Goal: Information Seeking & Learning: Learn about a topic

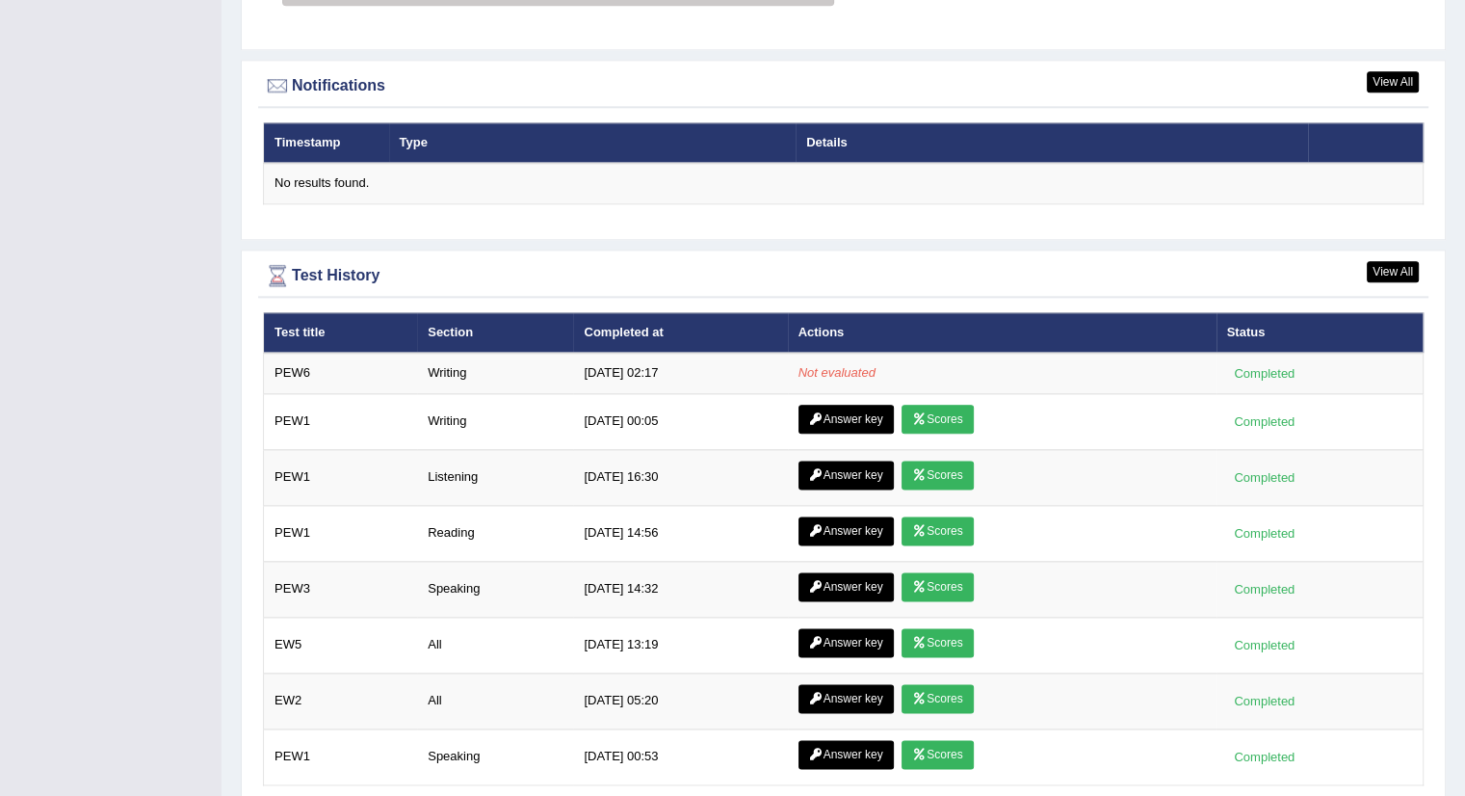
scroll to position [2370, 0]
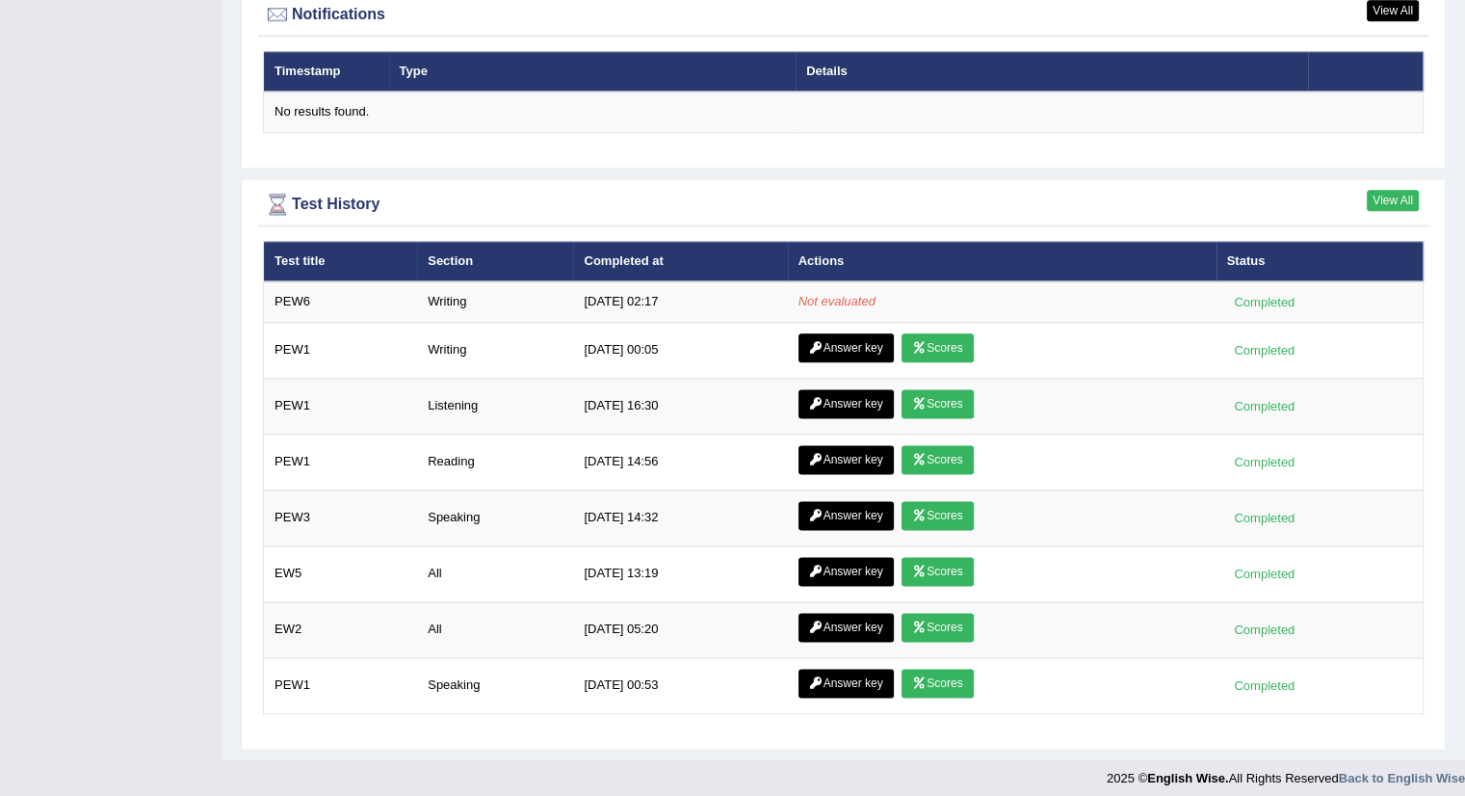
click at [1394, 197] on link "View All" at bounding box center [1393, 200] width 52 height 21
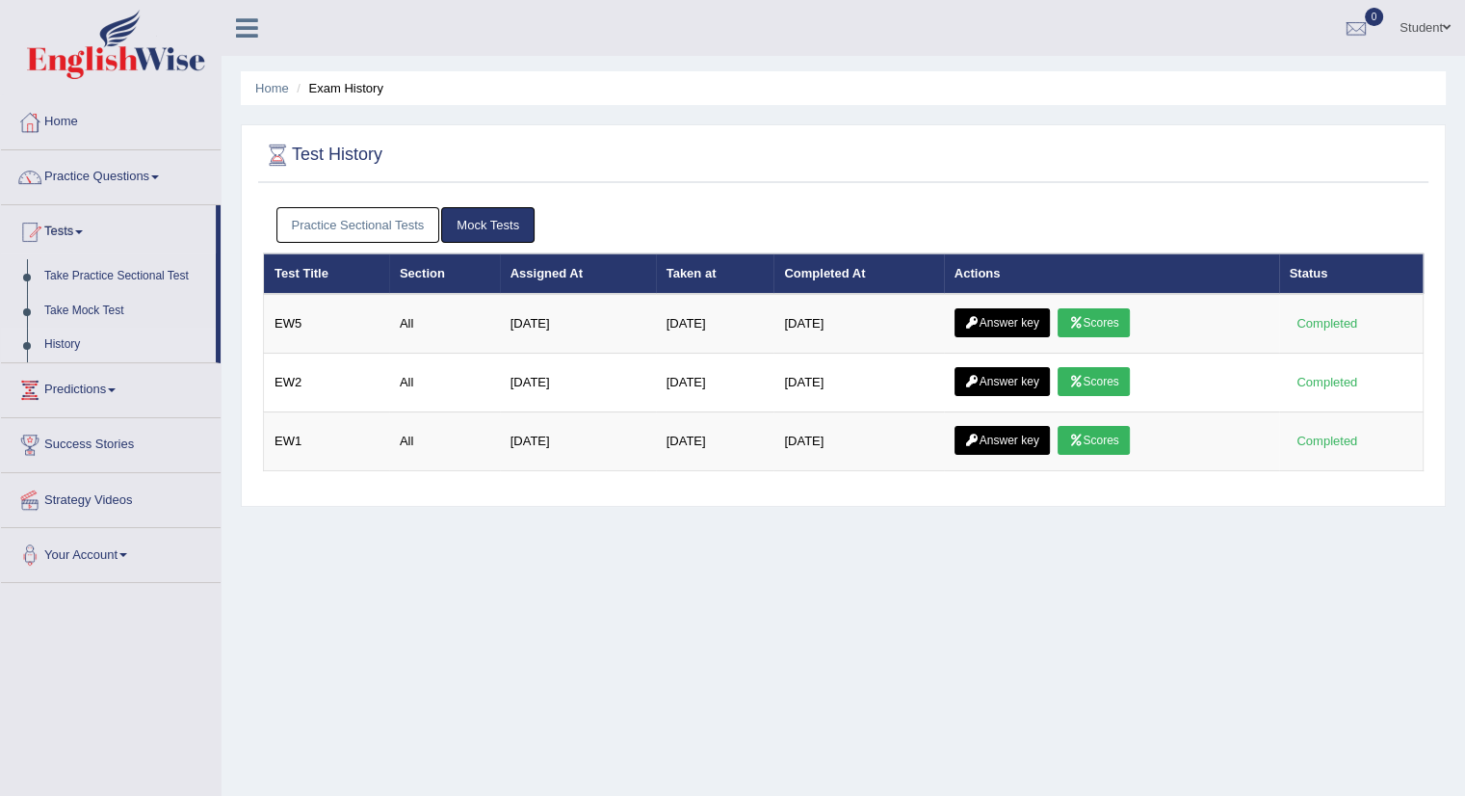
click at [380, 217] on link "Practice Sectional Tests" at bounding box center [358, 225] width 164 height 36
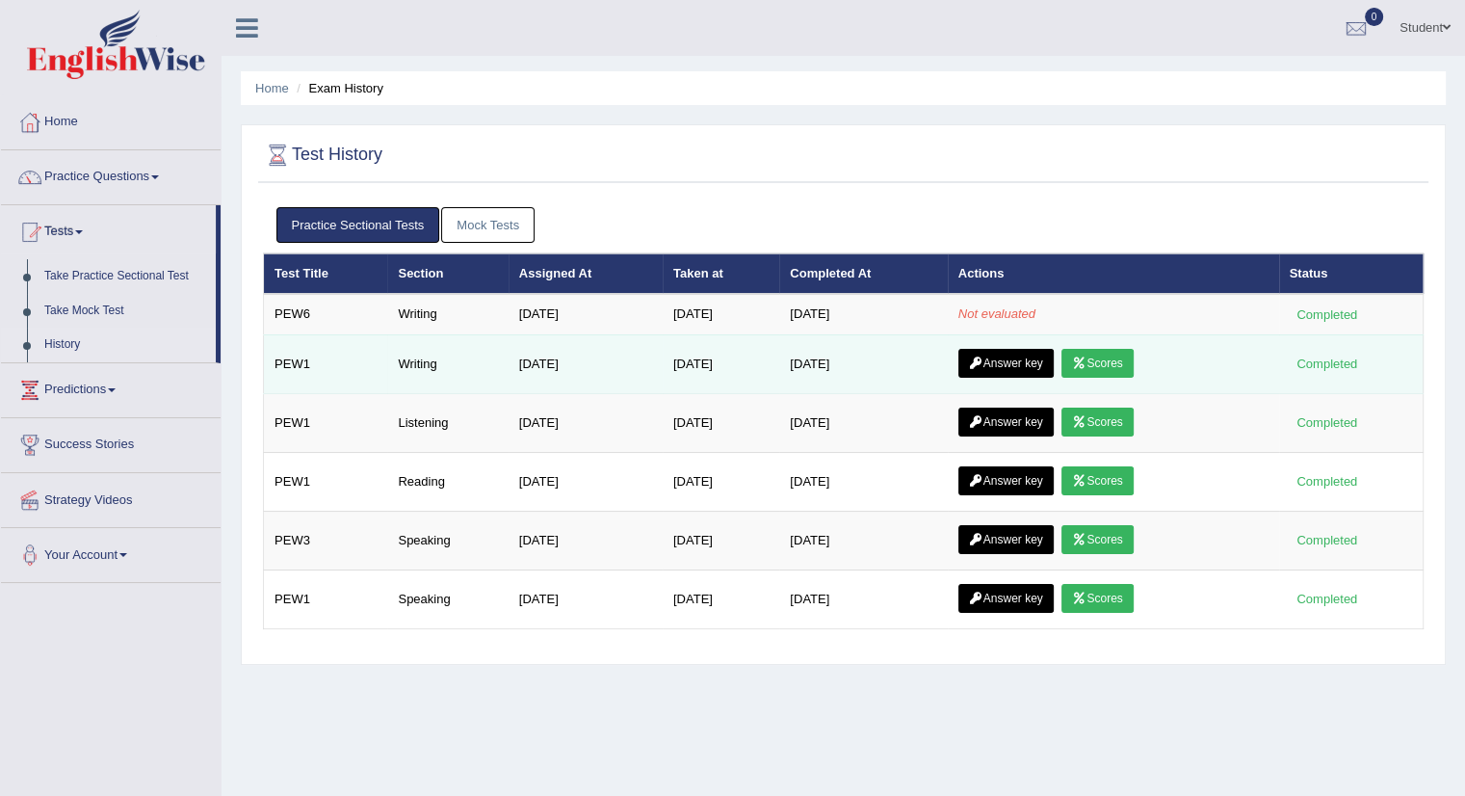
click at [1009, 358] on link "Answer key" at bounding box center [1005, 363] width 95 height 29
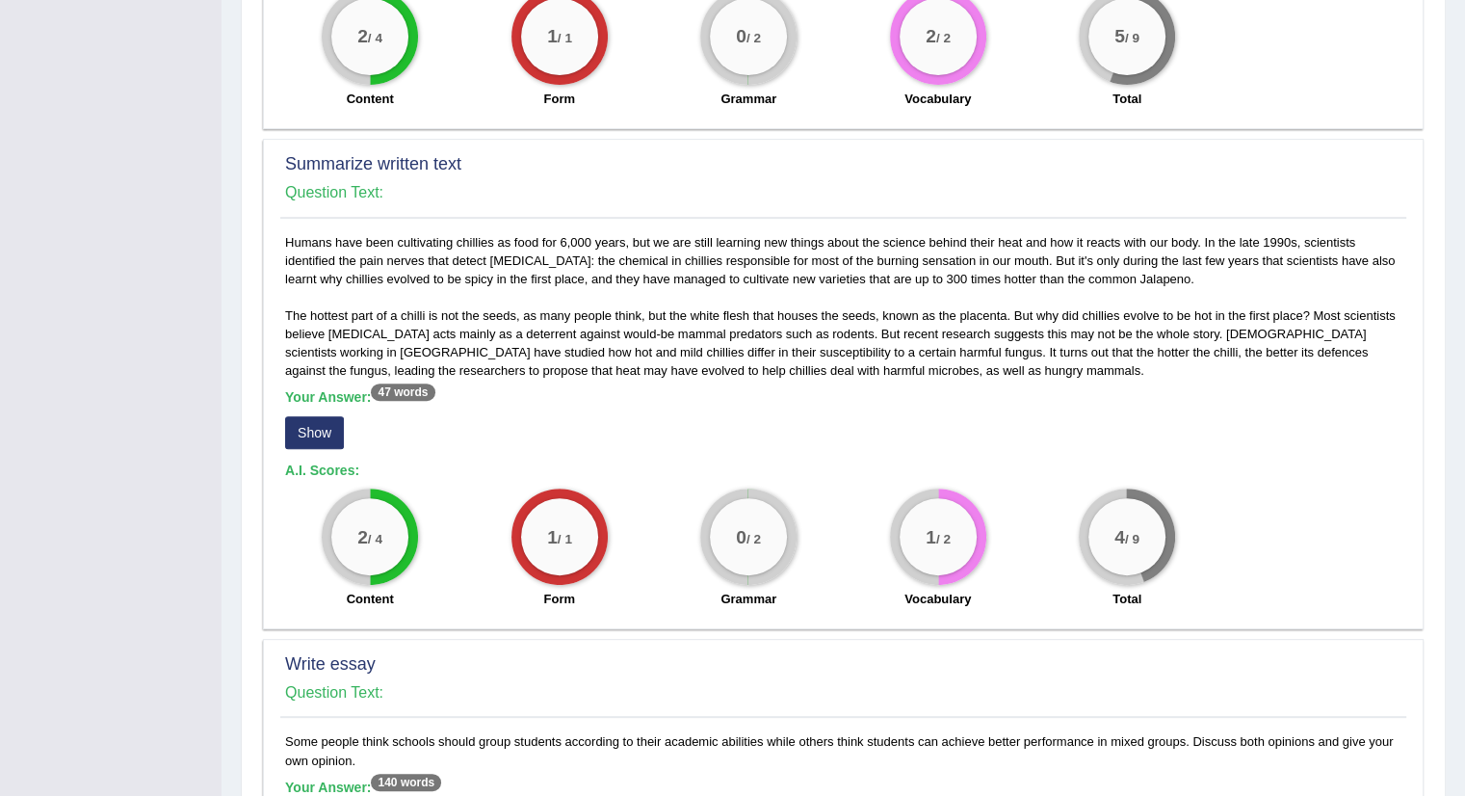
scroll to position [669, 0]
drag, startPoint x: 0, startPoint y: 0, endPoint x: 1009, endPoint y: 358, distance: 1071.2
click at [1009, 358] on div "Humans have been cultivating chillies as food for 6,000 years, but we are still…" at bounding box center [843, 424] width 1126 height 385
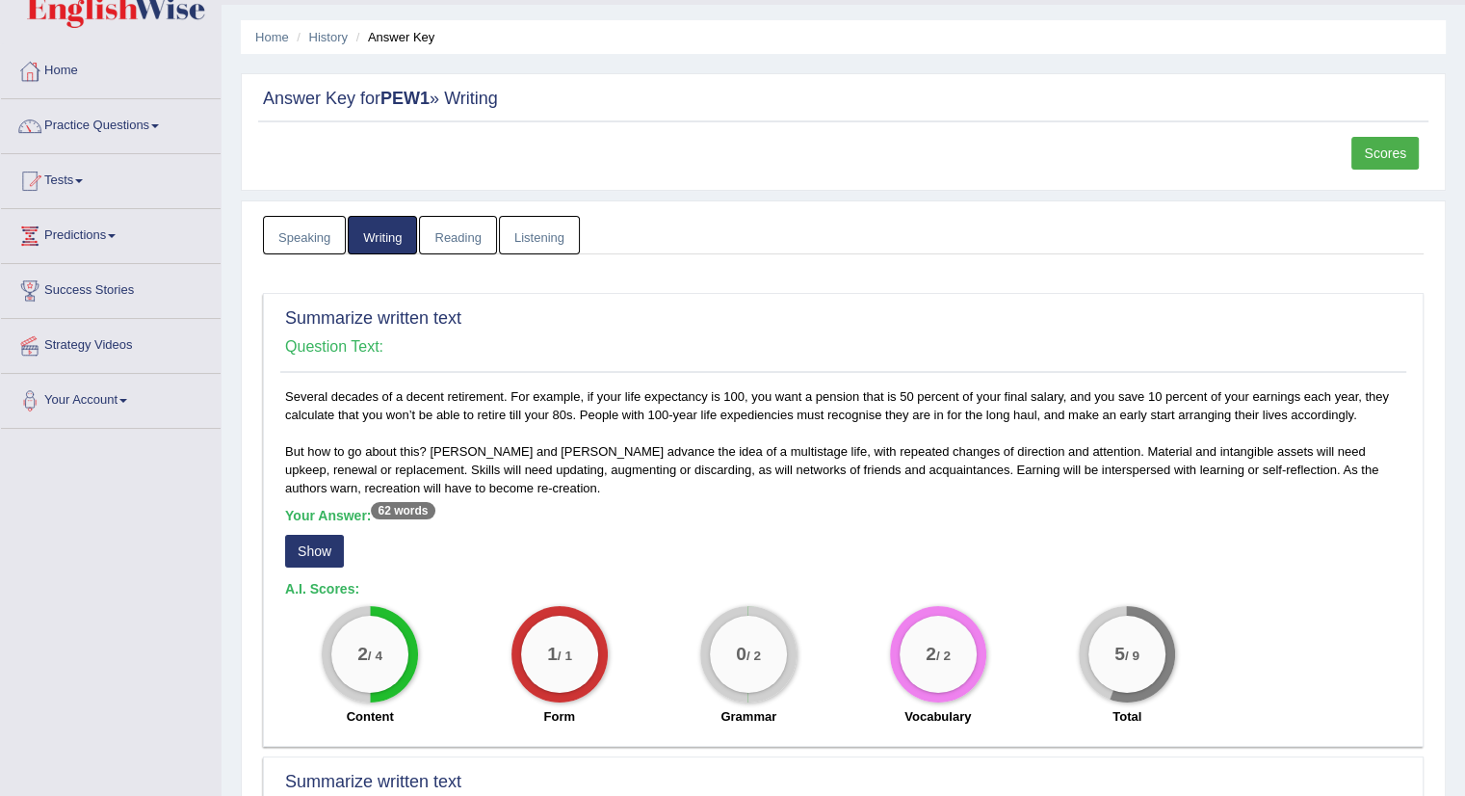
scroll to position [0, 0]
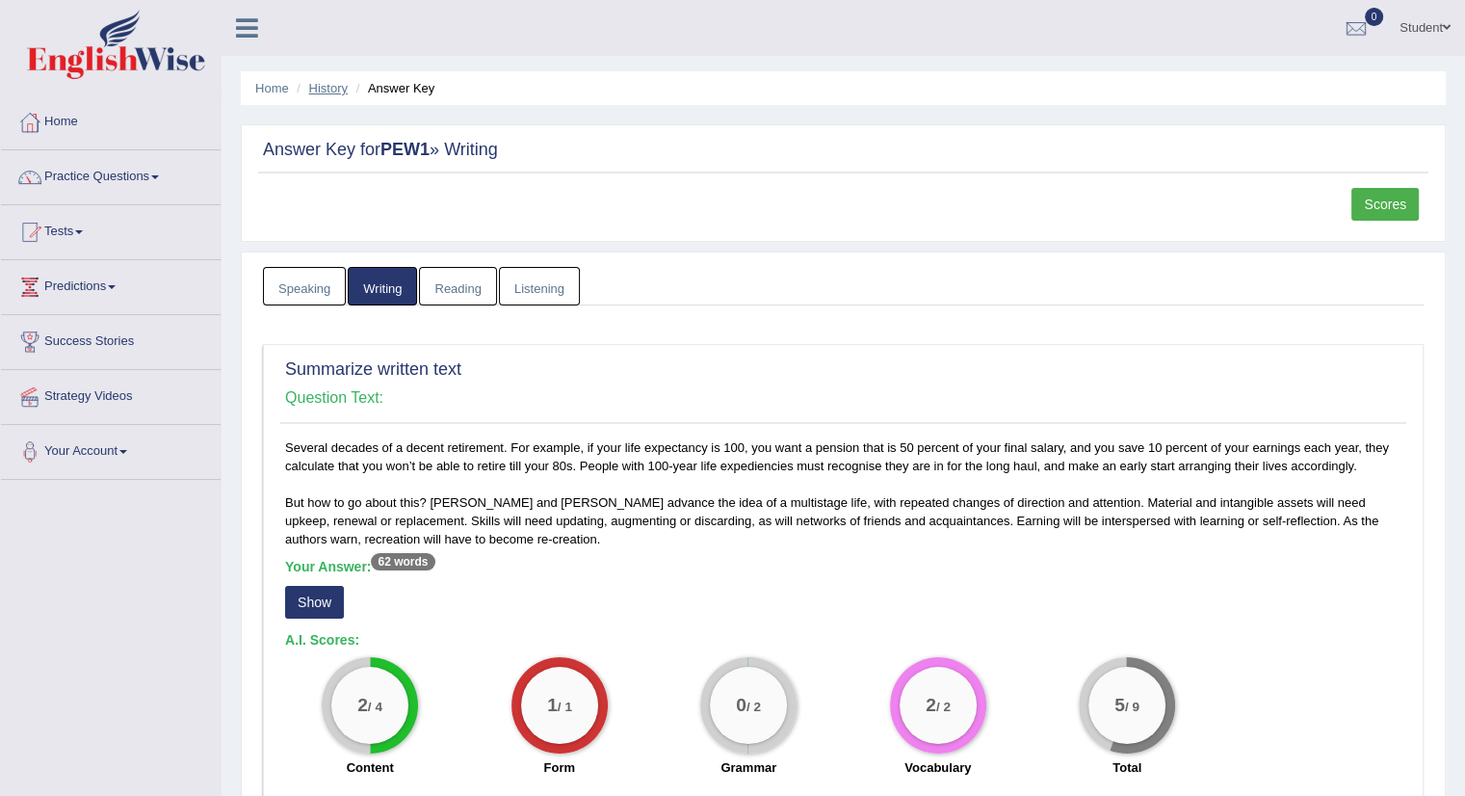
click at [327, 88] on link "History" at bounding box center [328, 88] width 39 height 14
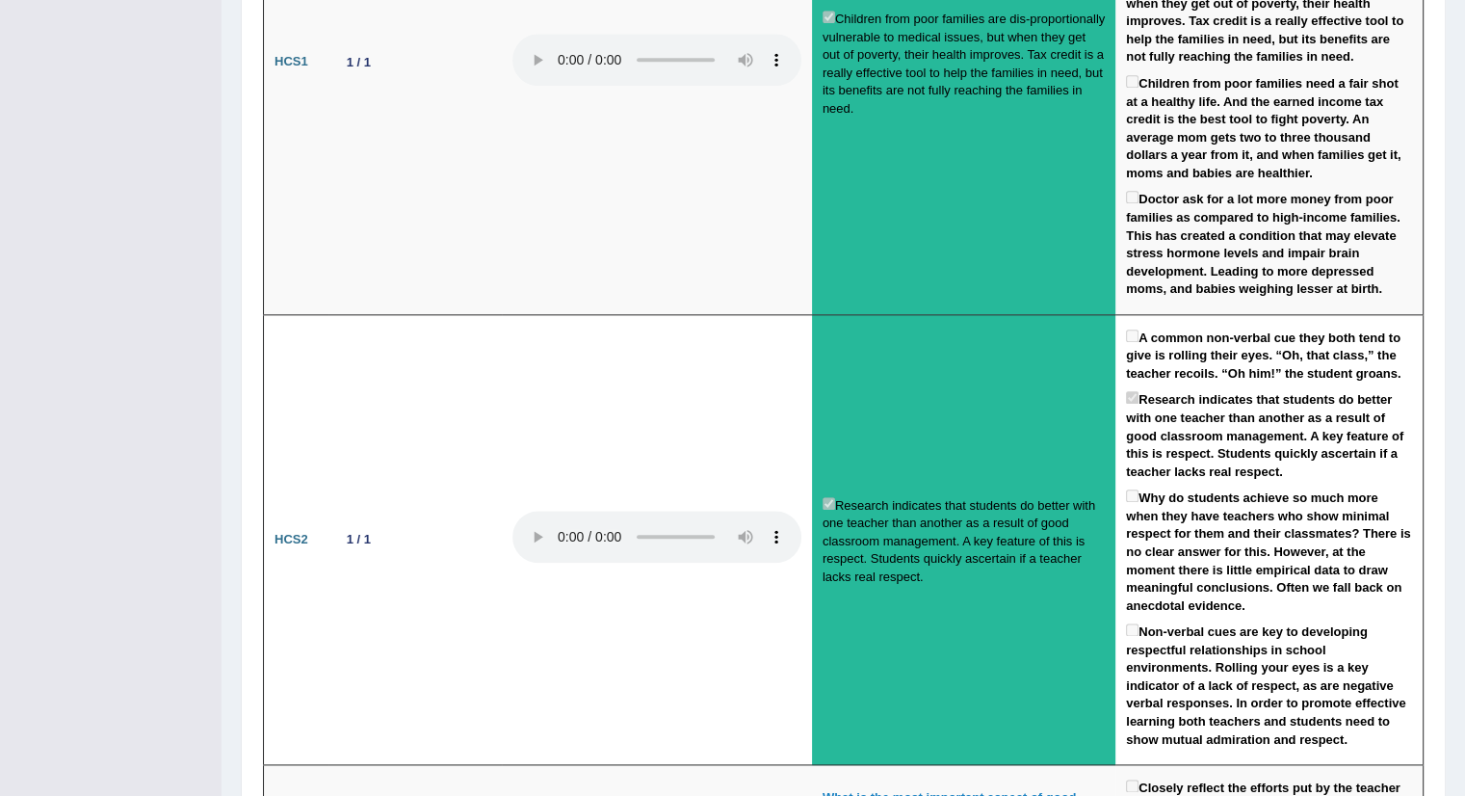
scroll to position [2206, 0]
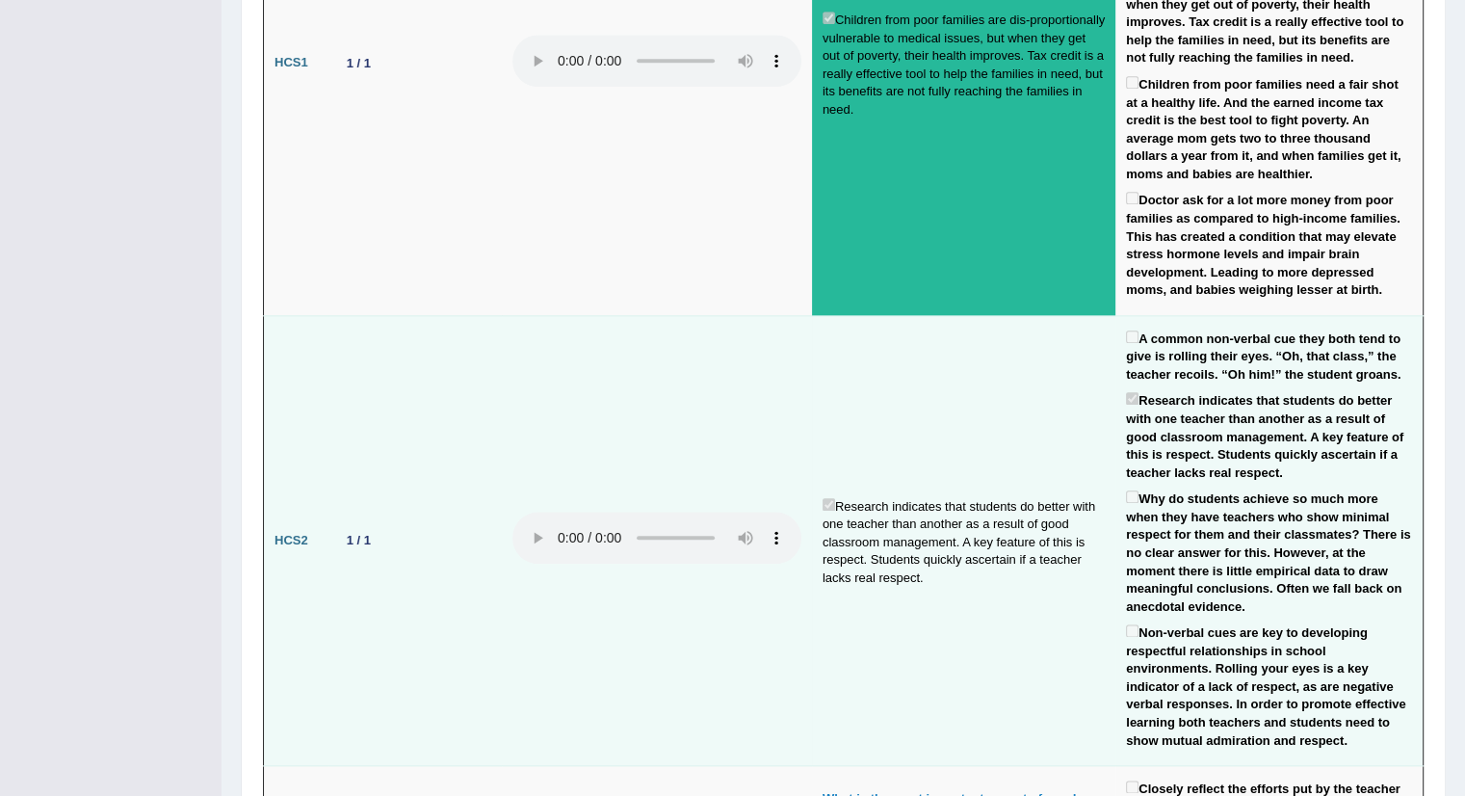
click at [721, 598] on td at bounding box center [657, 540] width 310 height 450
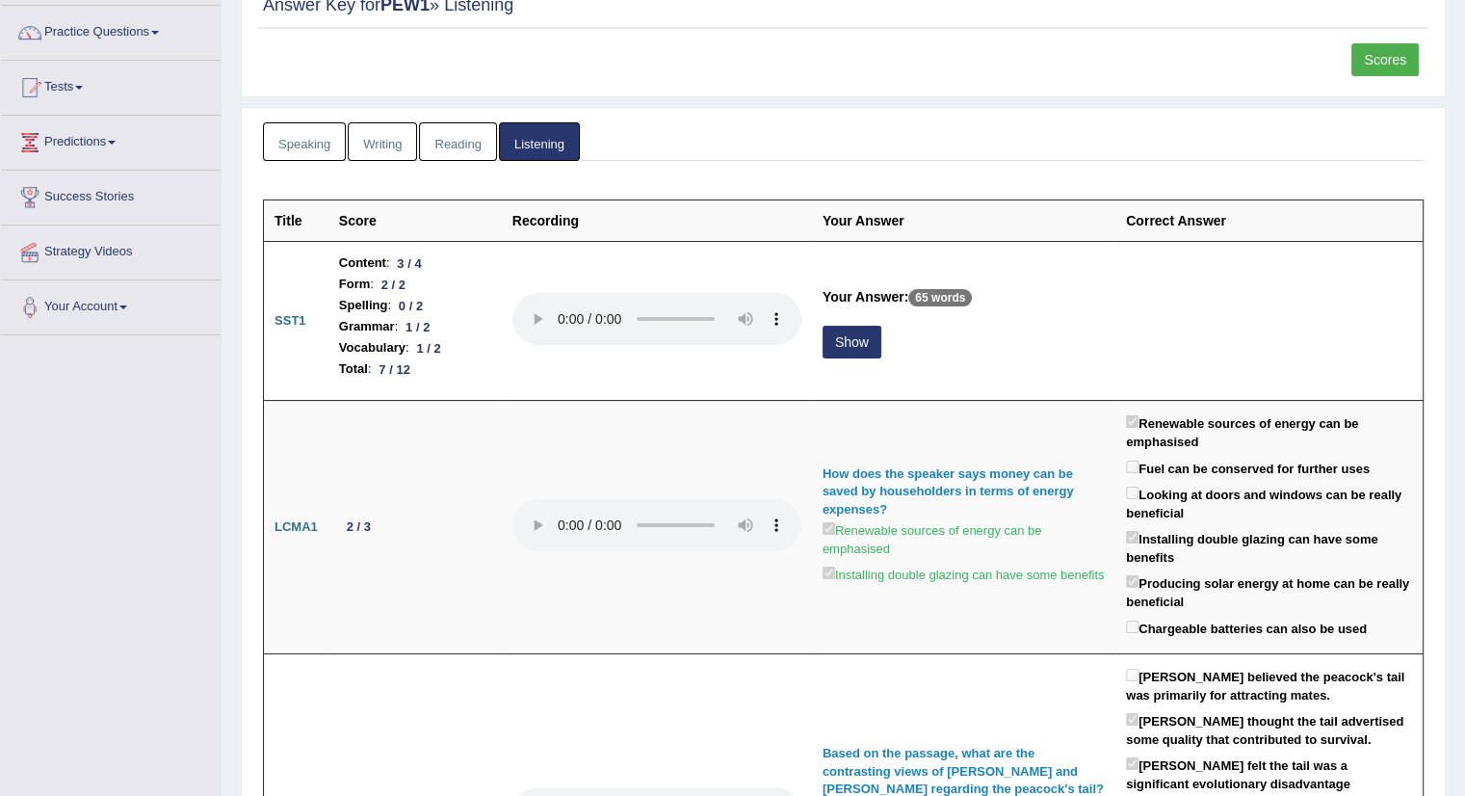
scroll to position [0, 0]
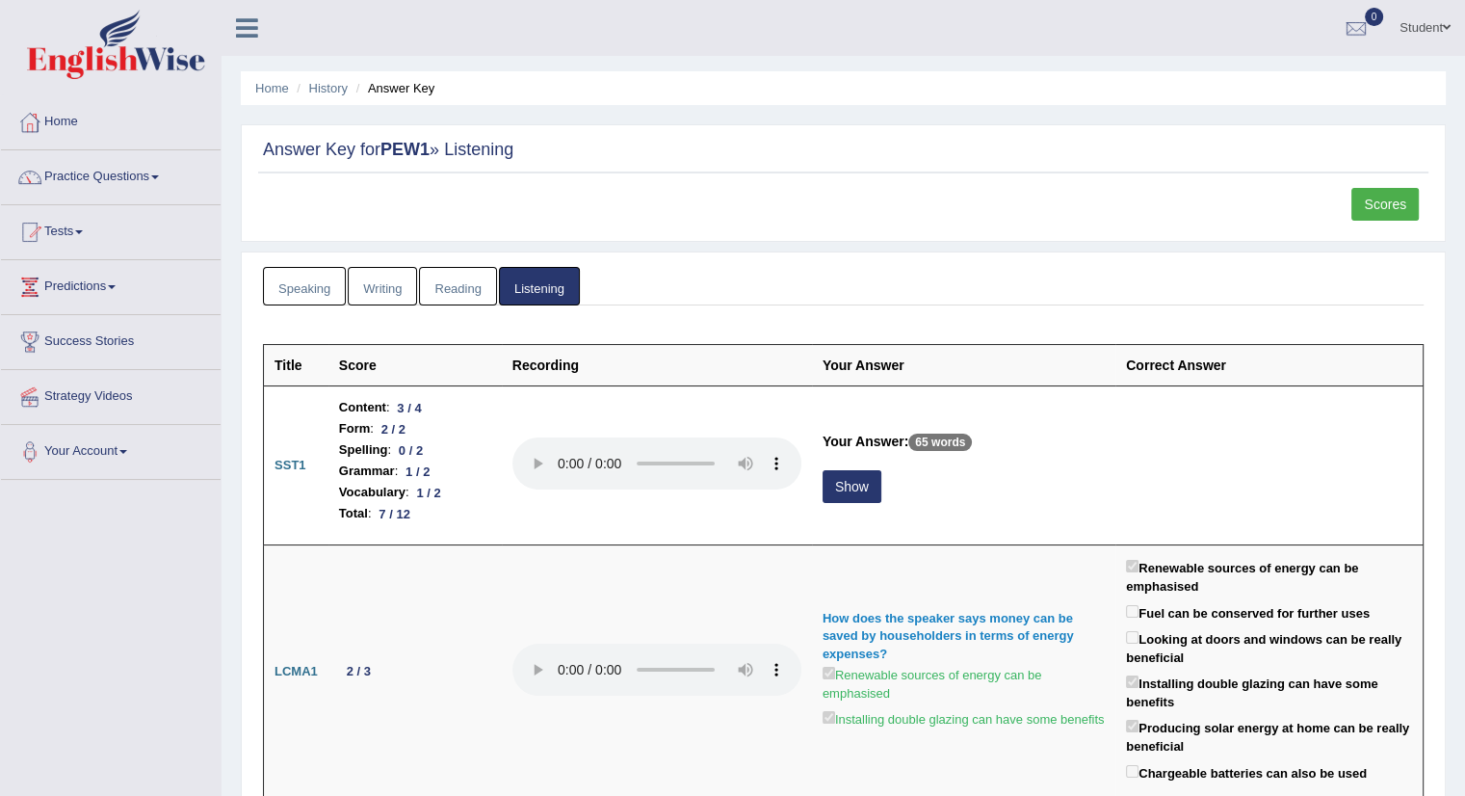
click at [1383, 191] on link "Scores" at bounding box center [1384, 204] width 67 height 33
click at [1395, 203] on link "Scores" at bounding box center [1384, 204] width 67 height 33
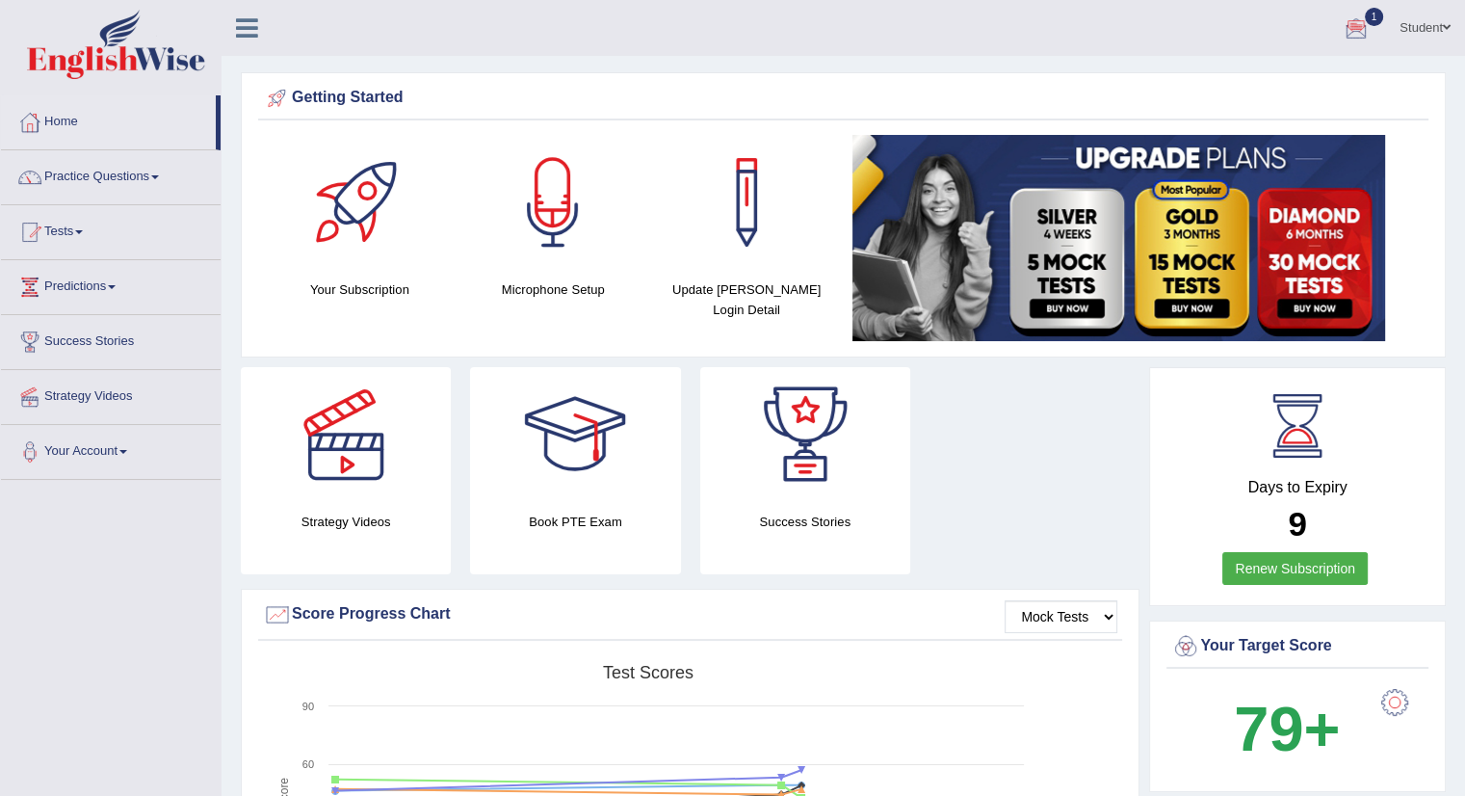
click at [1364, 28] on div at bounding box center [1356, 28] width 29 height 29
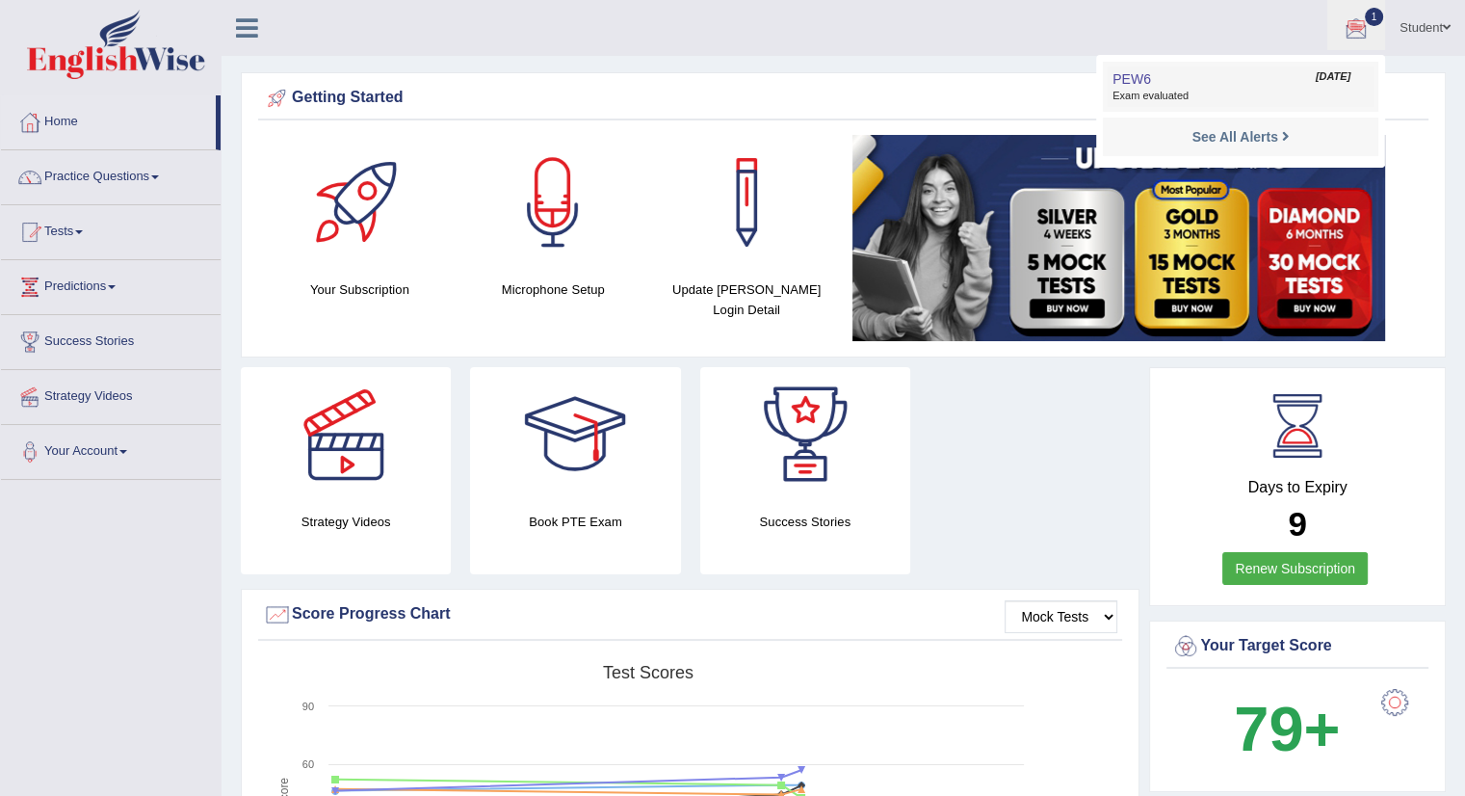
click at [1234, 91] on span "Exam evaluated" at bounding box center [1241, 96] width 256 height 15
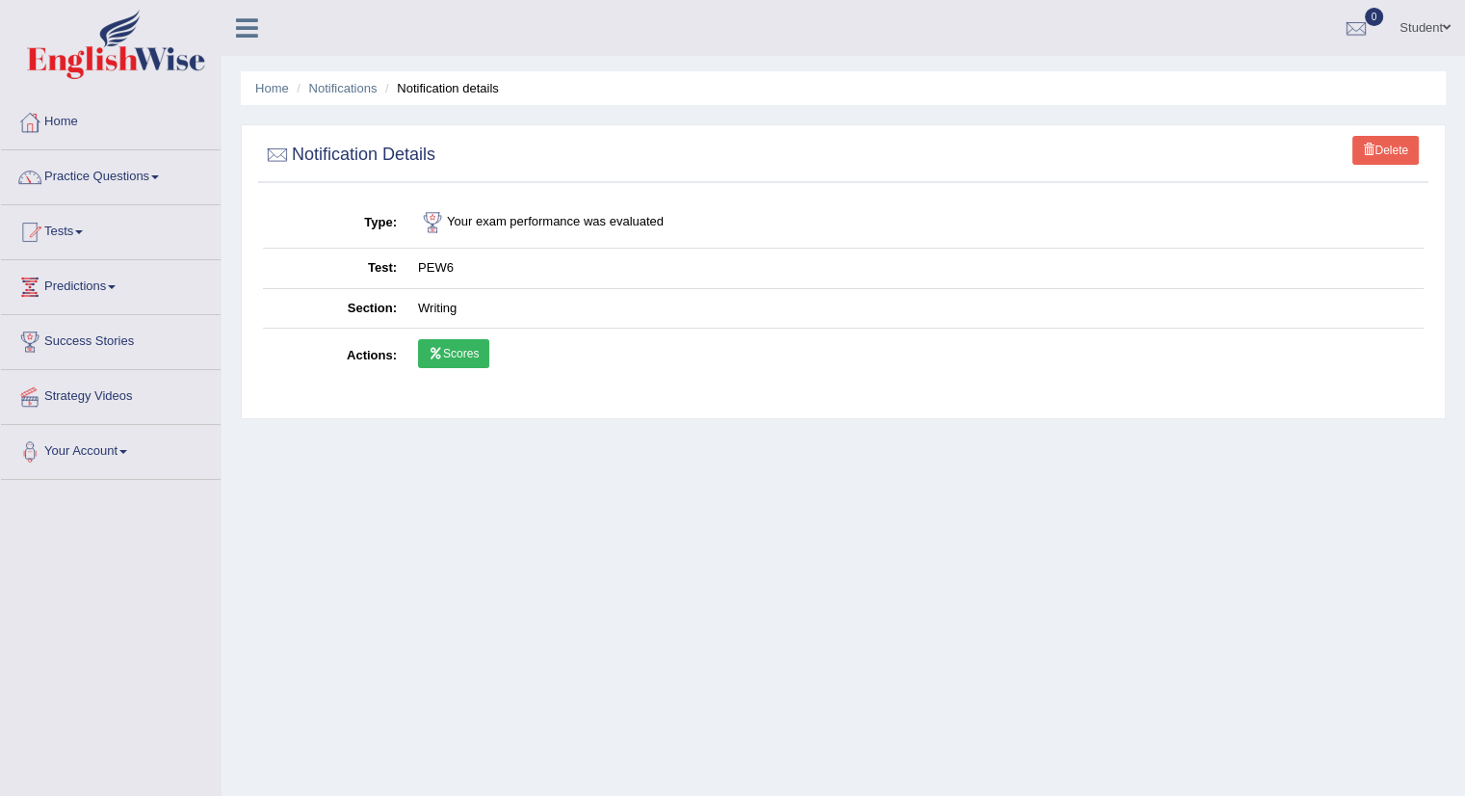
click at [442, 343] on link "Scores" at bounding box center [453, 353] width 71 height 29
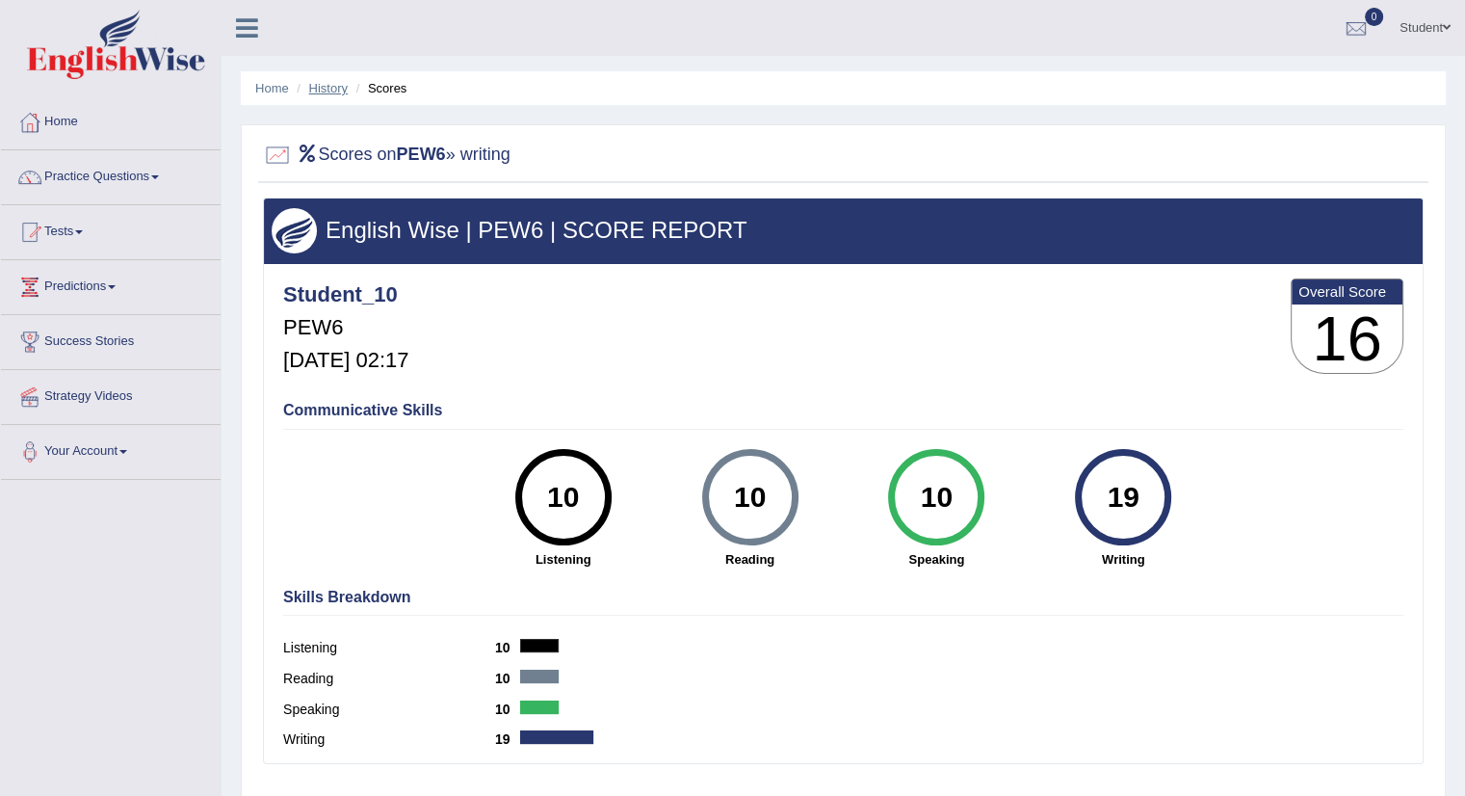
click at [319, 87] on link "History" at bounding box center [328, 88] width 39 height 14
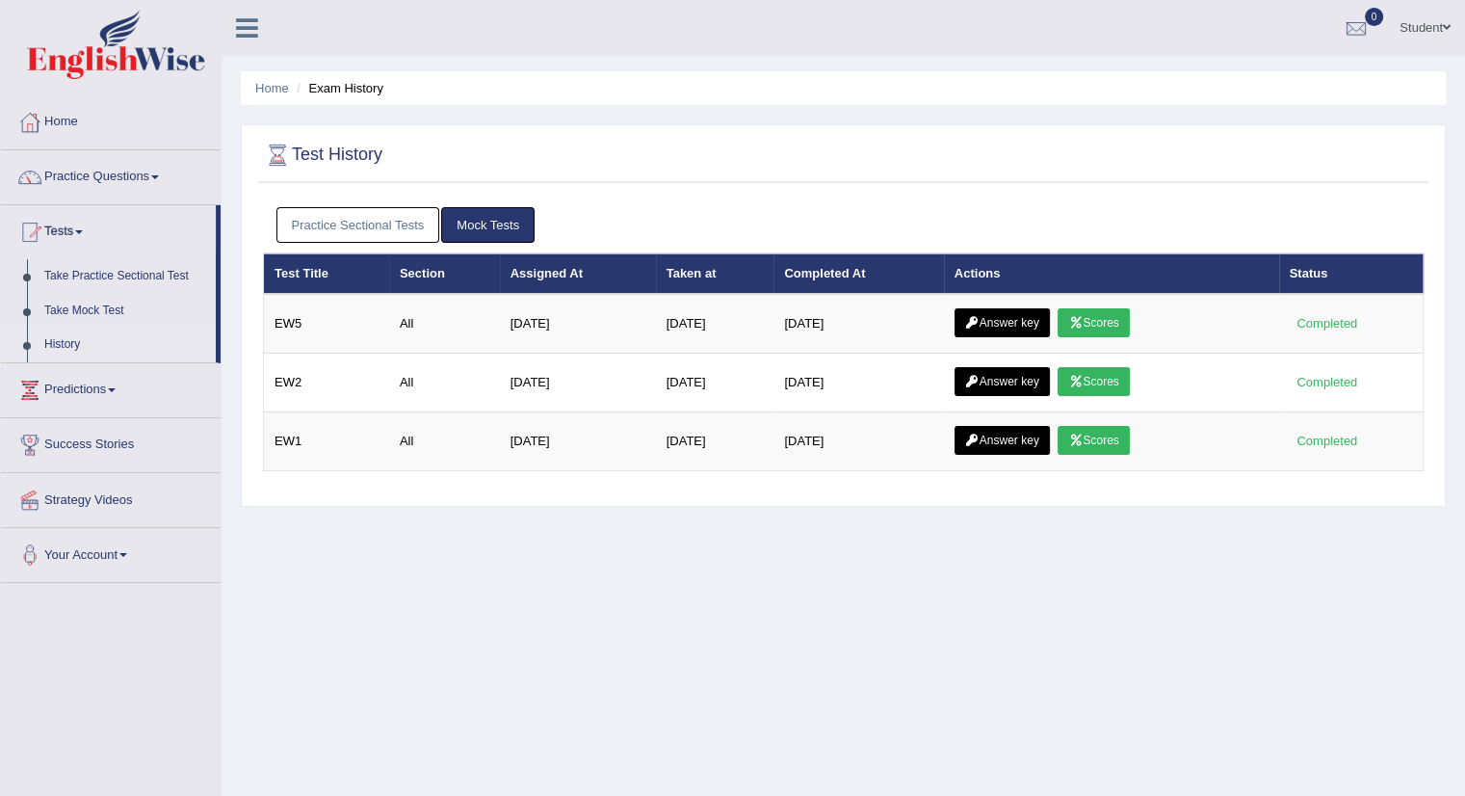
click at [342, 222] on link "Practice Sectional Tests" at bounding box center [358, 225] width 164 height 36
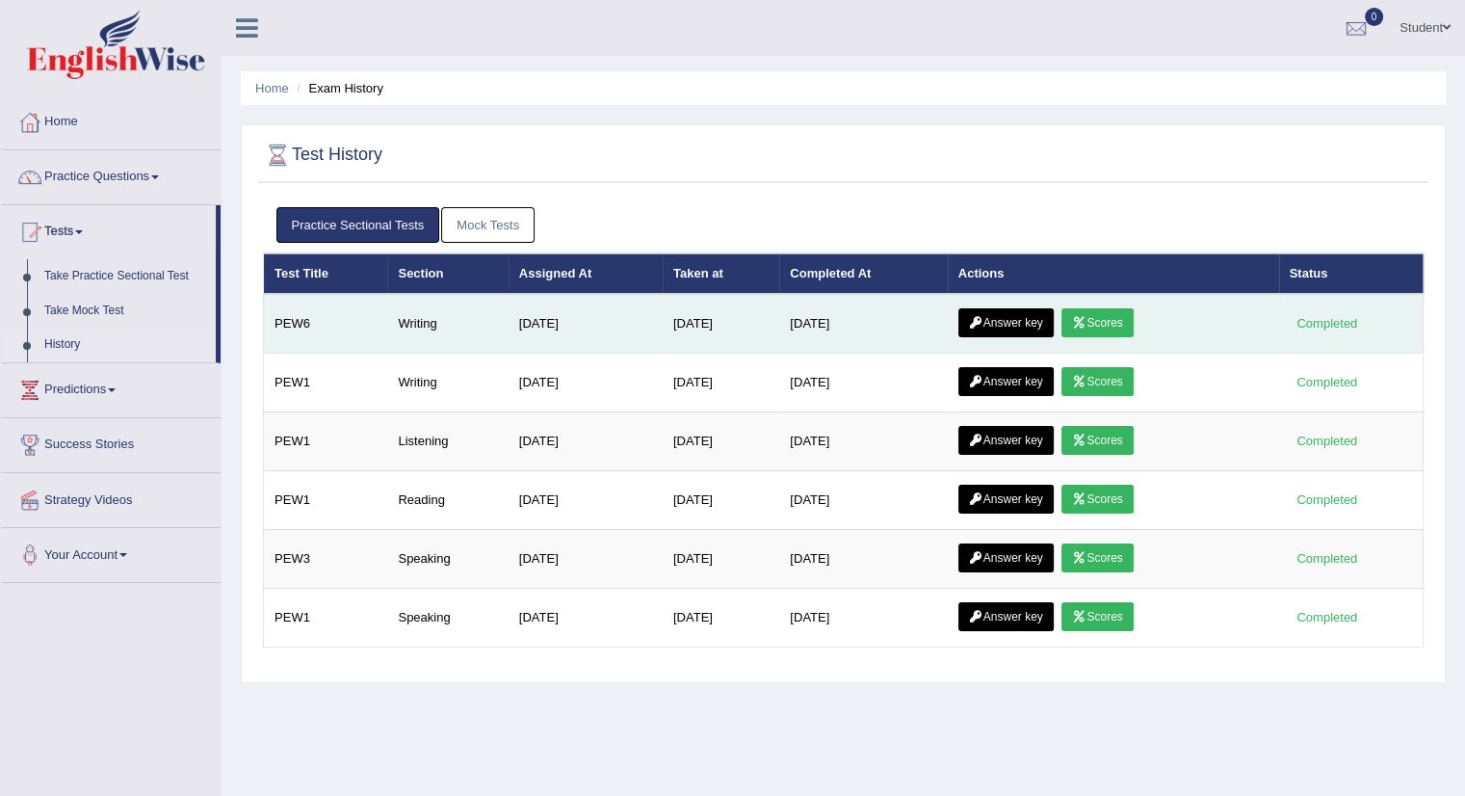
click at [1014, 321] on link "Answer key" at bounding box center [1005, 322] width 95 height 29
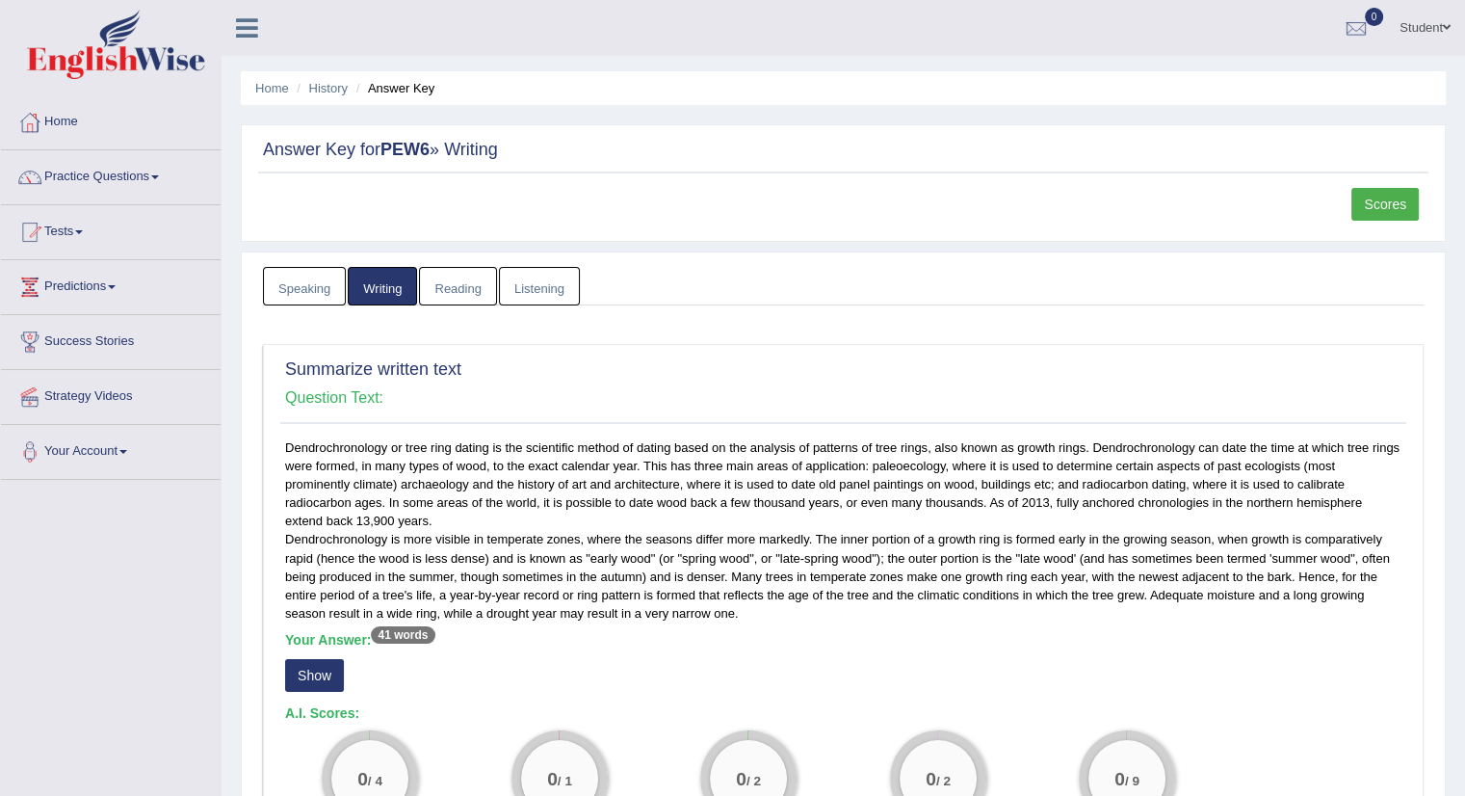
click at [123, 174] on link "Practice Questions" at bounding box center [111, 174] width 220 height 48
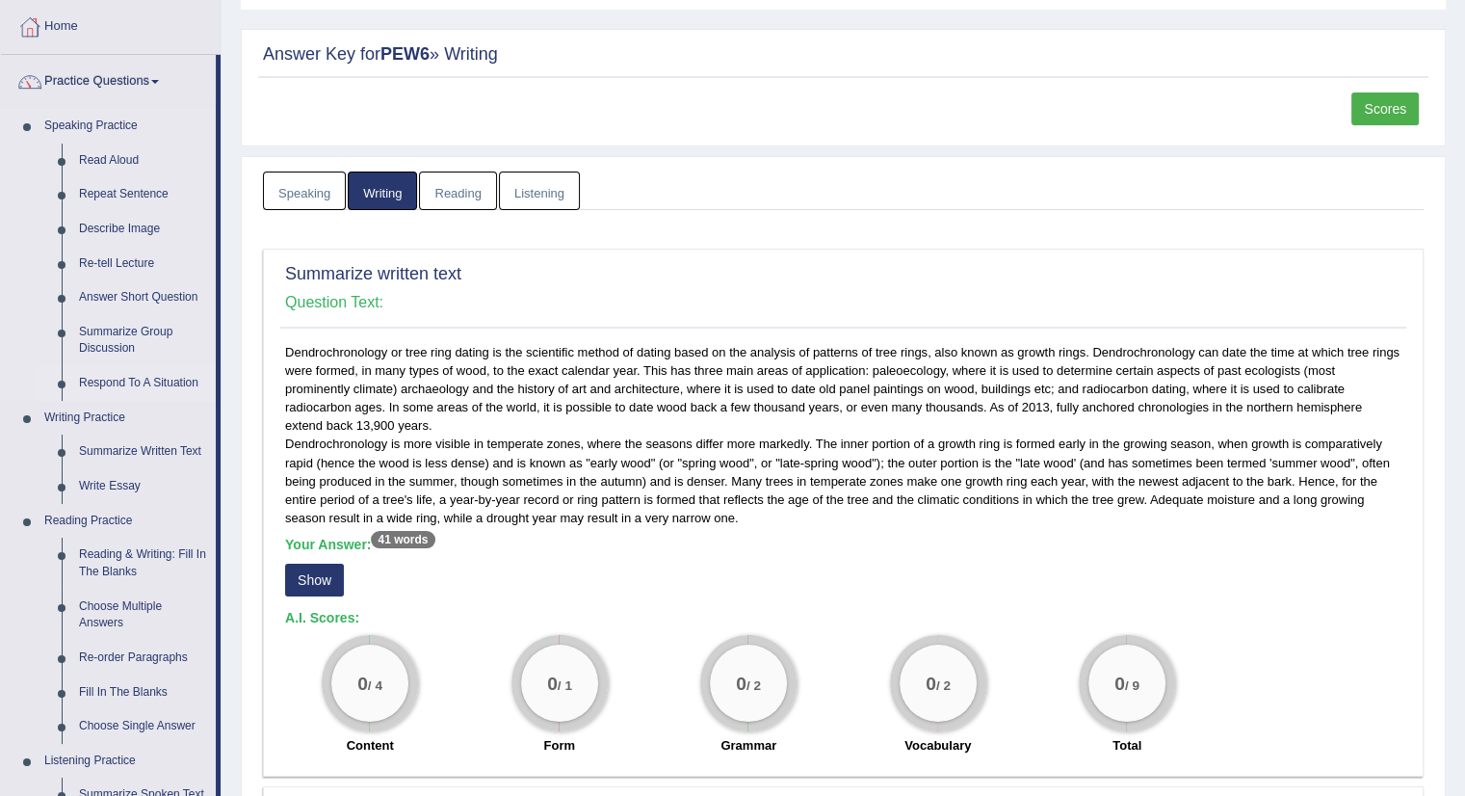
scroll to position [96, 0]
click at [123, 449] on link "Summarize Written Text" at bounding box center [142, 450] width 145 height 35
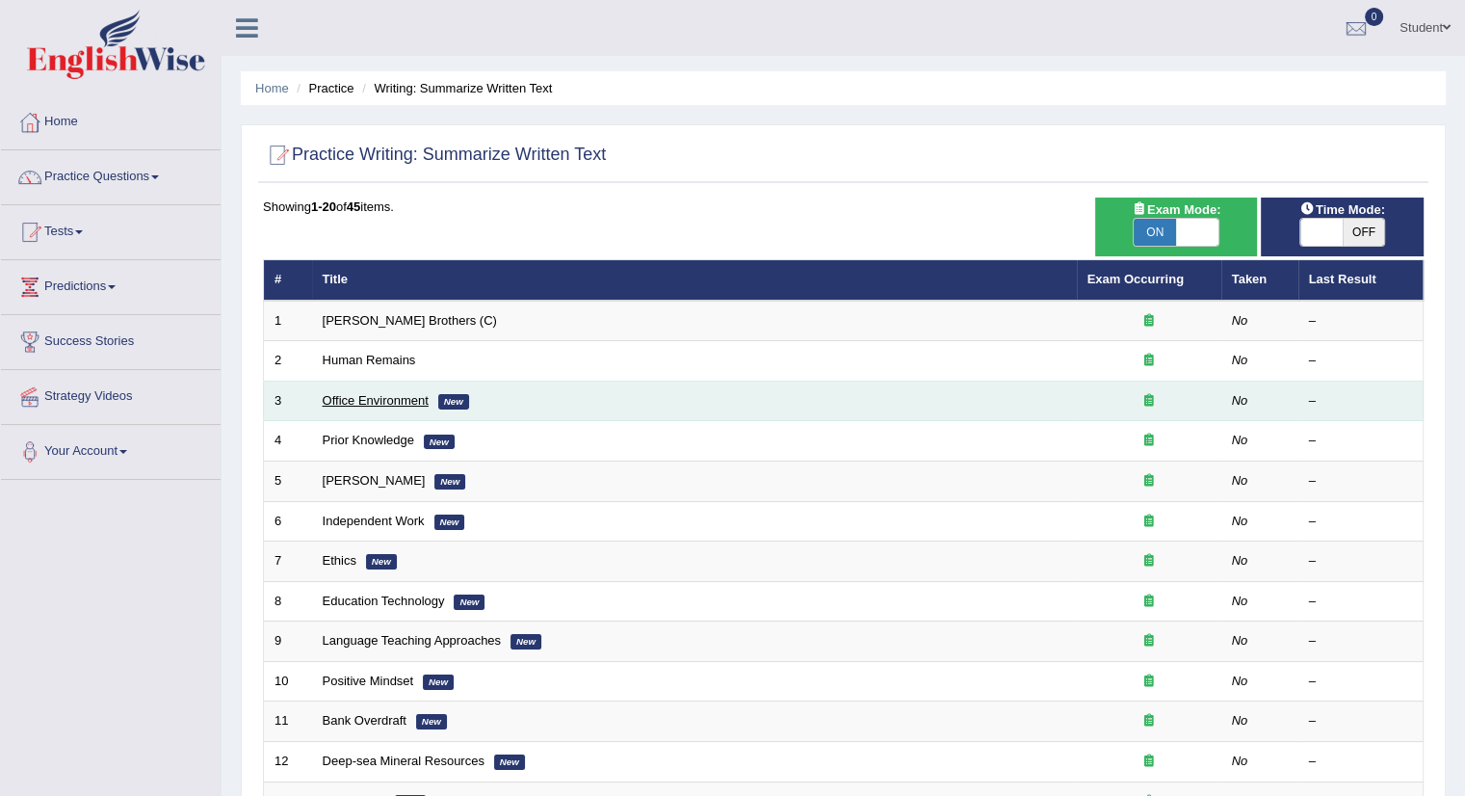
click at [385, 402] on link "Office Environment" at bounding box center [376, 400] width 106 height 14
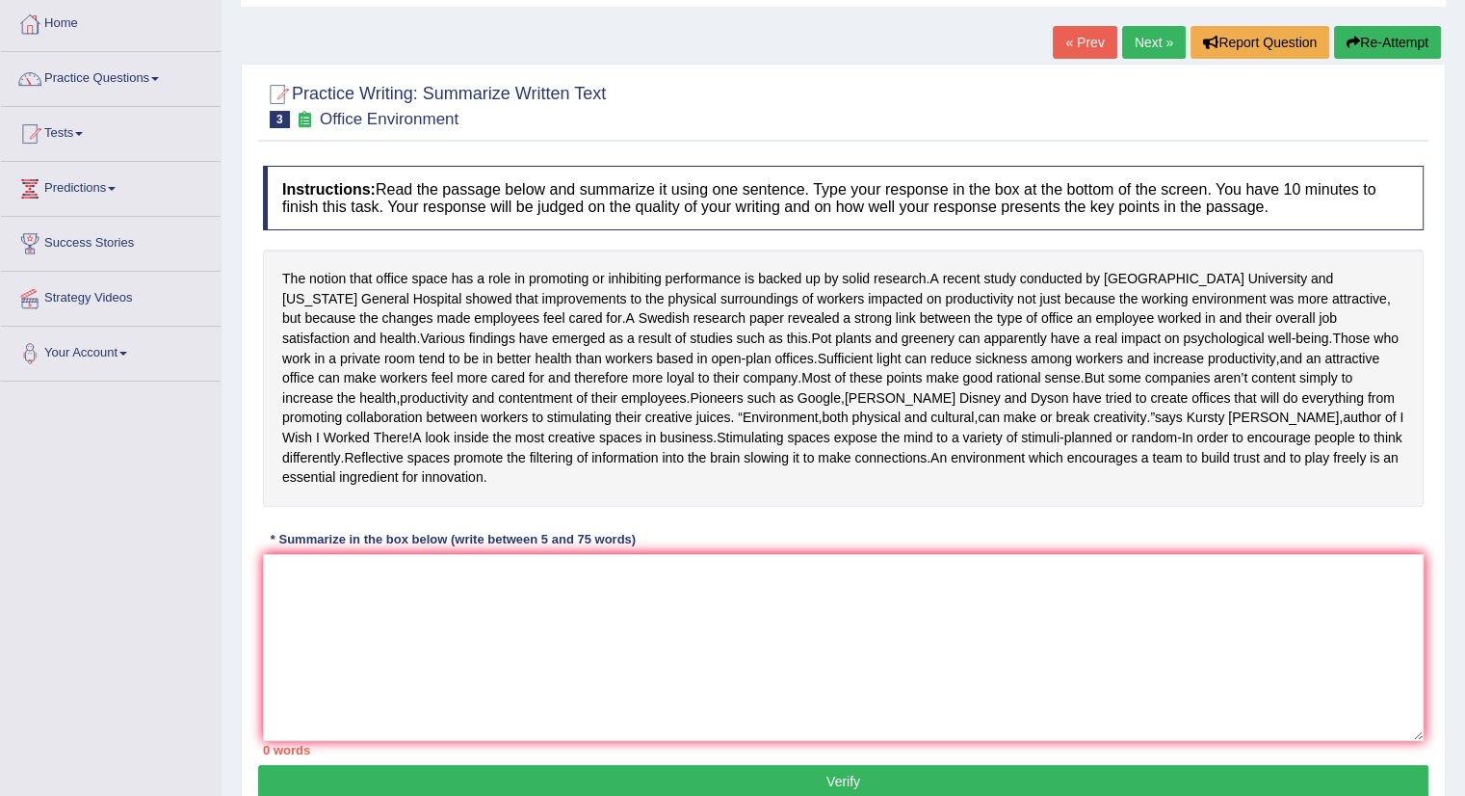
scroll to position [216, 0]
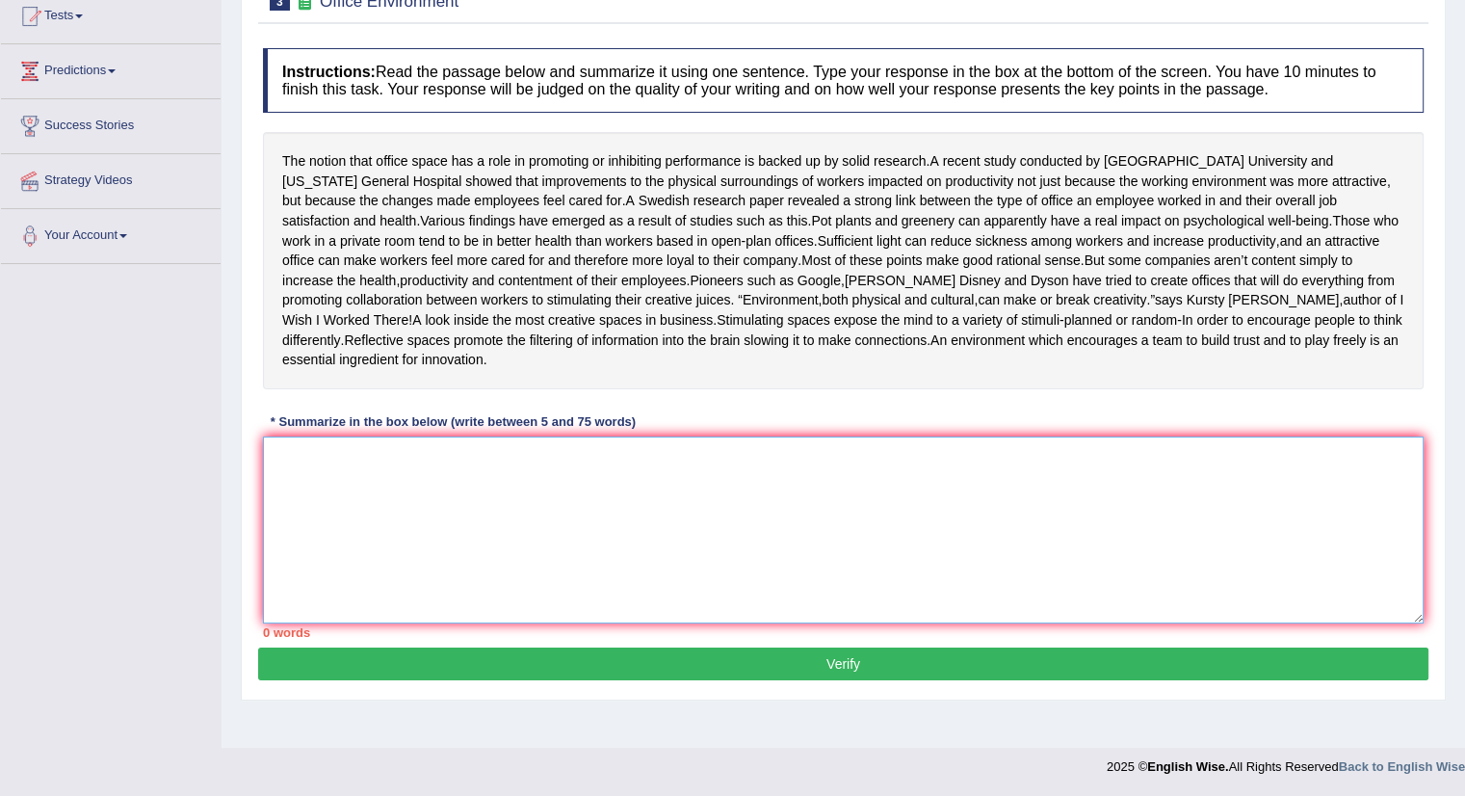
click at [537, 538] on textarea at bounding box center [843, 529] width 1161 height 187
type textarea "t"
type textarea "T"
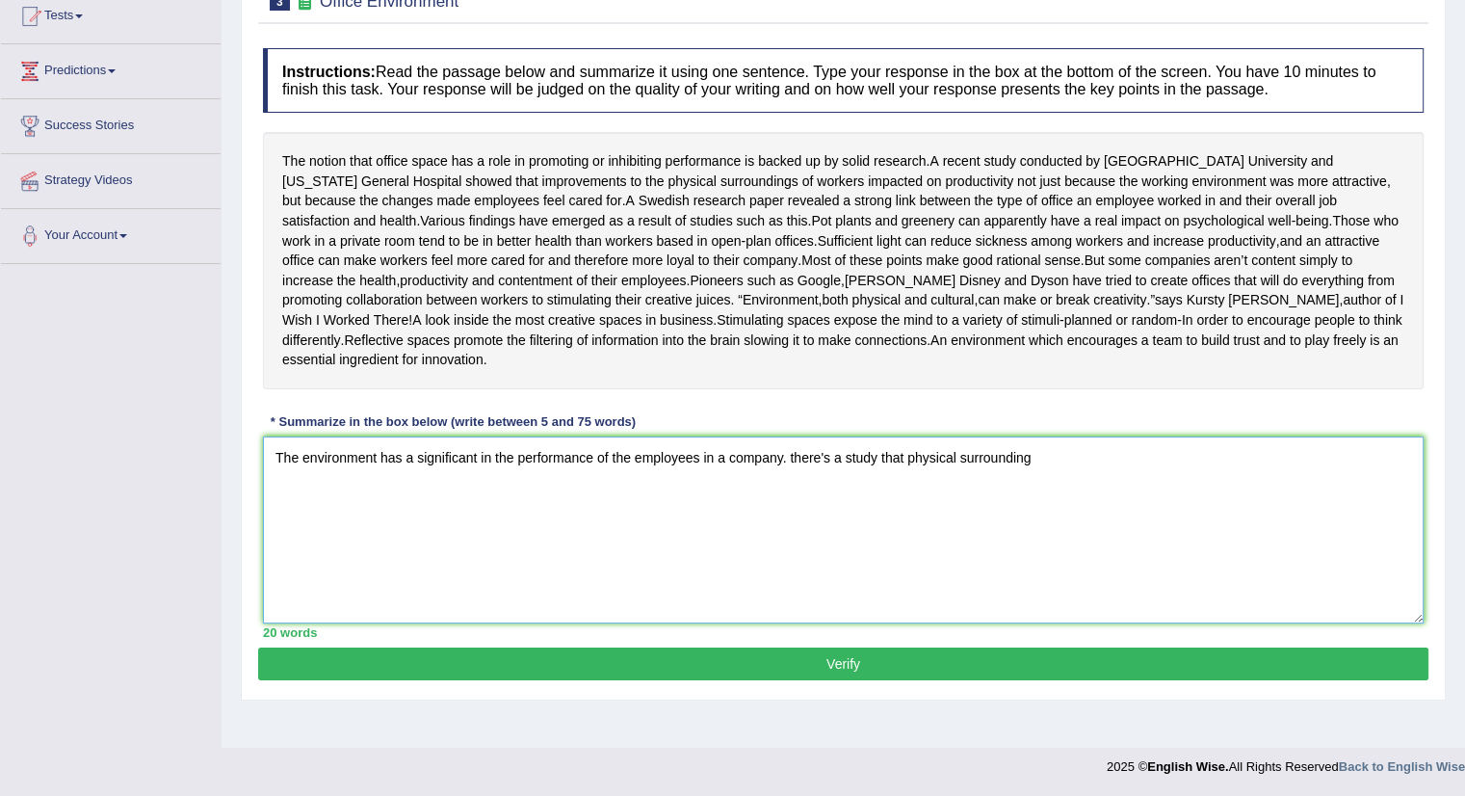
click at [795, 475] on textarea "The environment has a significant in the performance of the employees in a comp…" at bounding box center [843, 529] width 1161 height 187
click at [1070, 484] on textarea "The environment has a significant in the performance of the employees in a comp…" at bounding box center [843, 529] width 1161 height 187
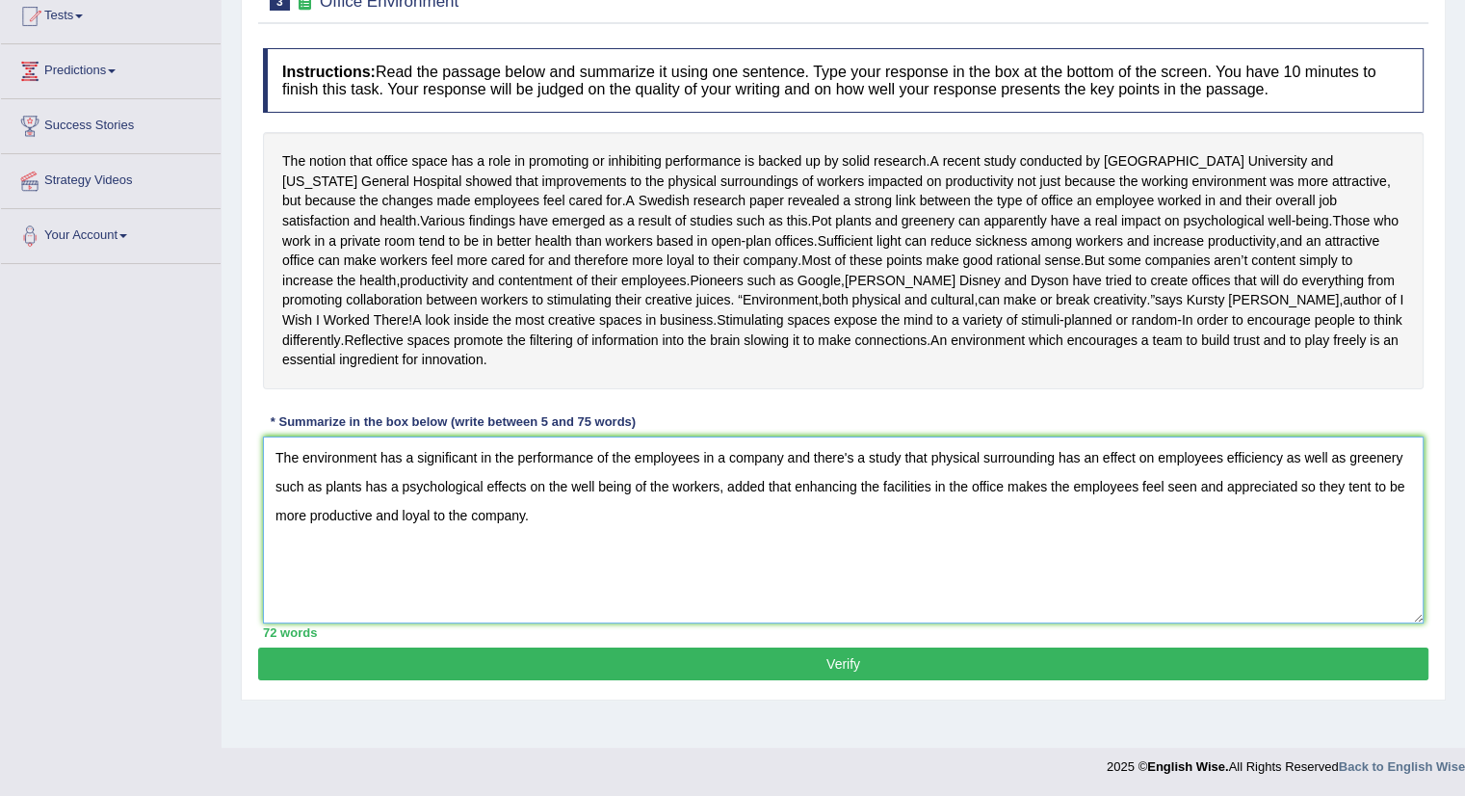
click at [1004, 501] on textarea "The environment has a significant in the performance of the employees in a comp…" at bounding box center [843, 529] width 1161 height 187
click at [881, 505] on textarea "The environment has a significant in the performance of the employees in a comp…" at bounding box center [843, 529] width 1161 height 187
type textarea "The environment has a significant in the performance of the employees in a comp…"
click at [854, 676] on button "Verify" at bounding box center [843, 663] width 1170 height 33
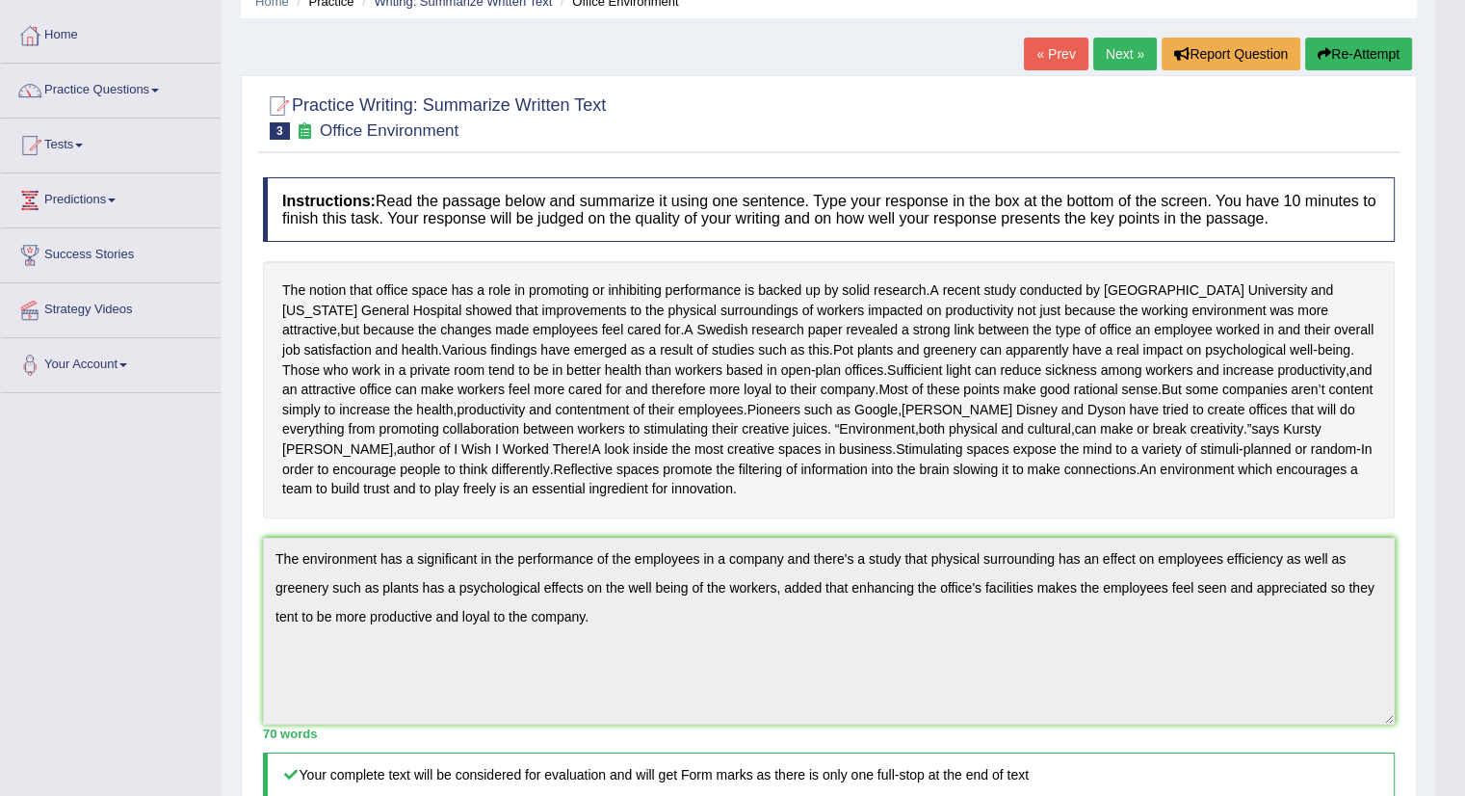
scroll to position [0, 0]
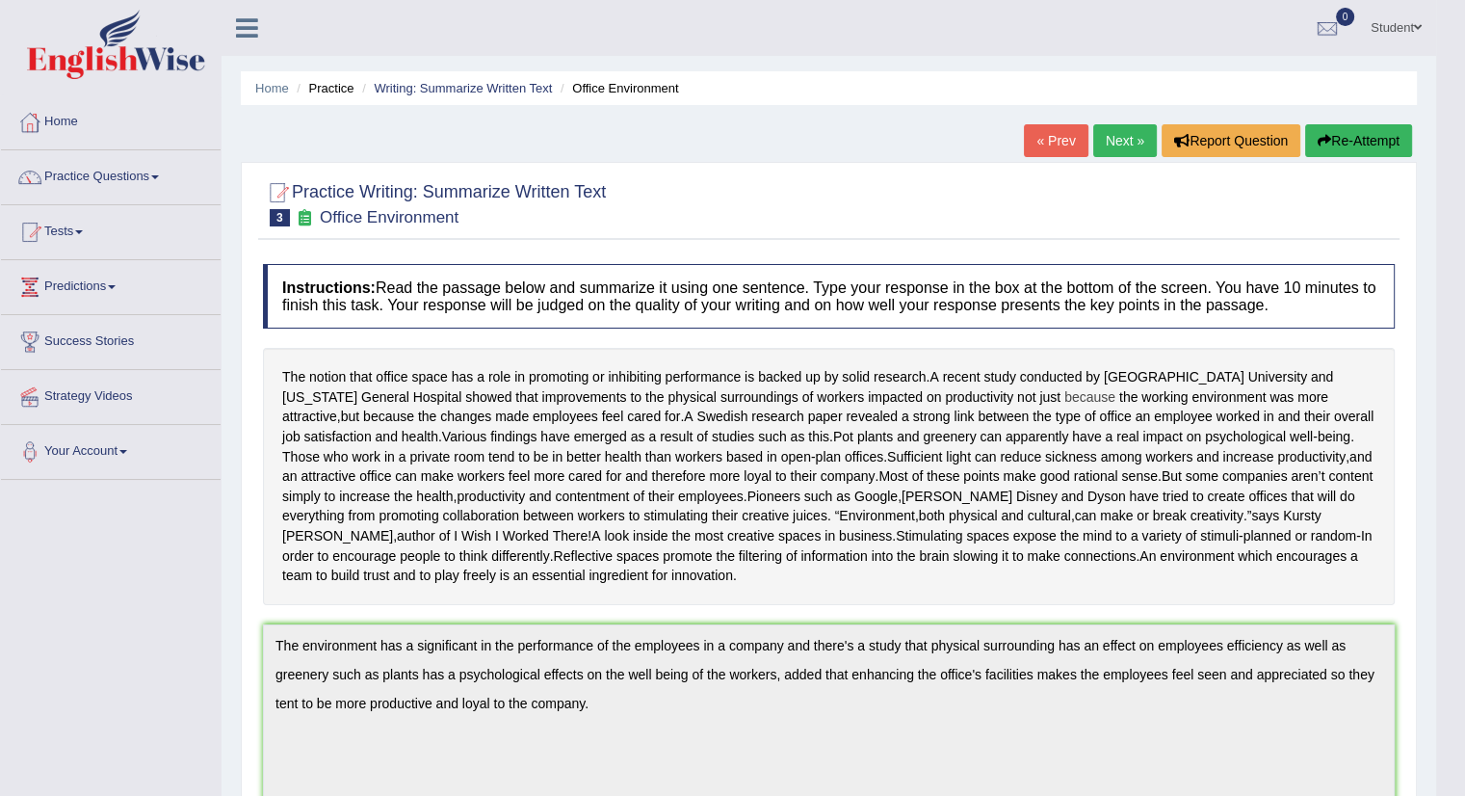
click at [1064, 395] on span "because" at bounding box center [1089, 397] width 51 height 20
click at [1025, 331] on div at bounding box center [1027, 338] width 23 height 23
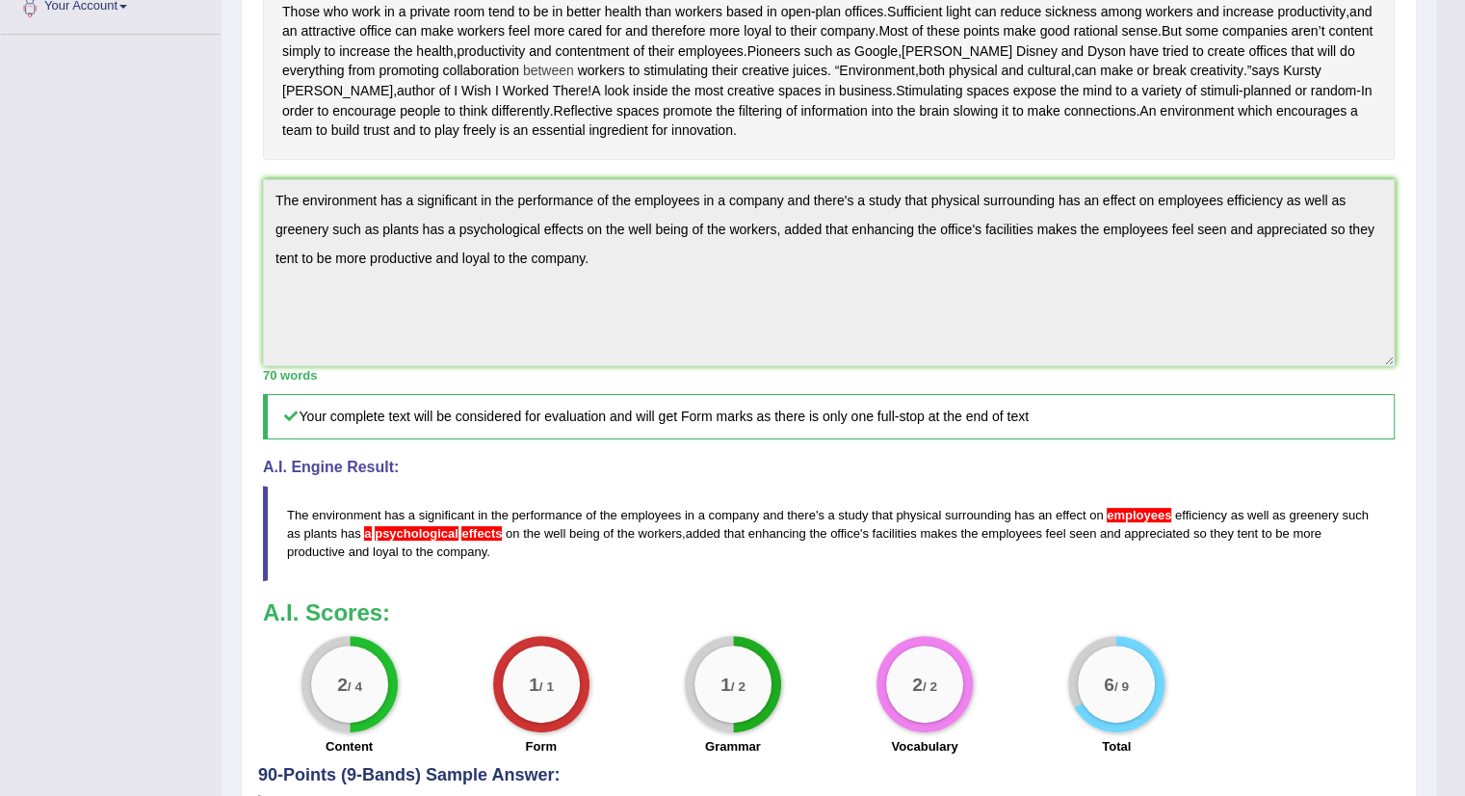
scroll to position [446, 0]
click at [1128, 521] on span "employees" at bounding box center [1139, 514] width 65 height 14
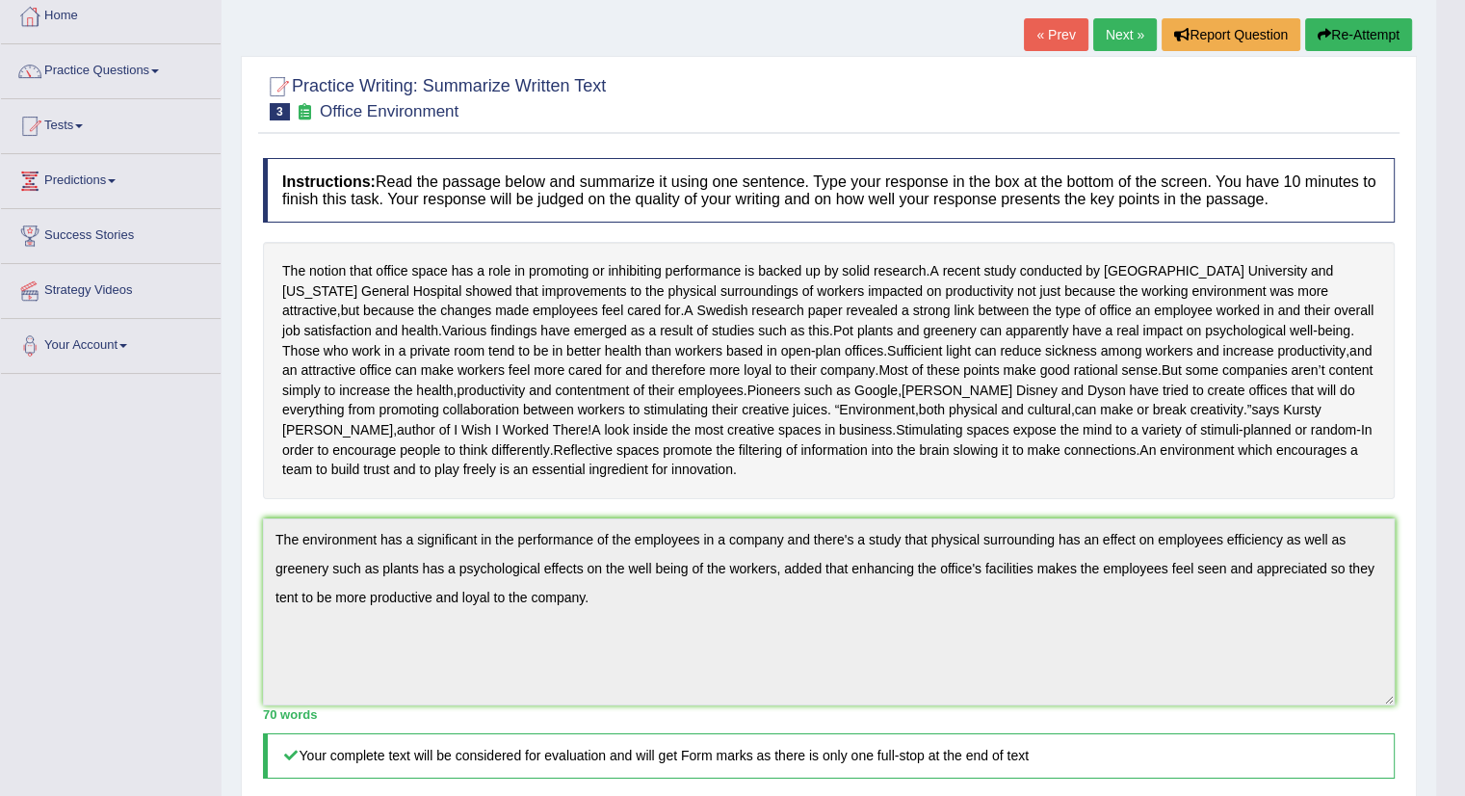
scroll to position [0, 0]
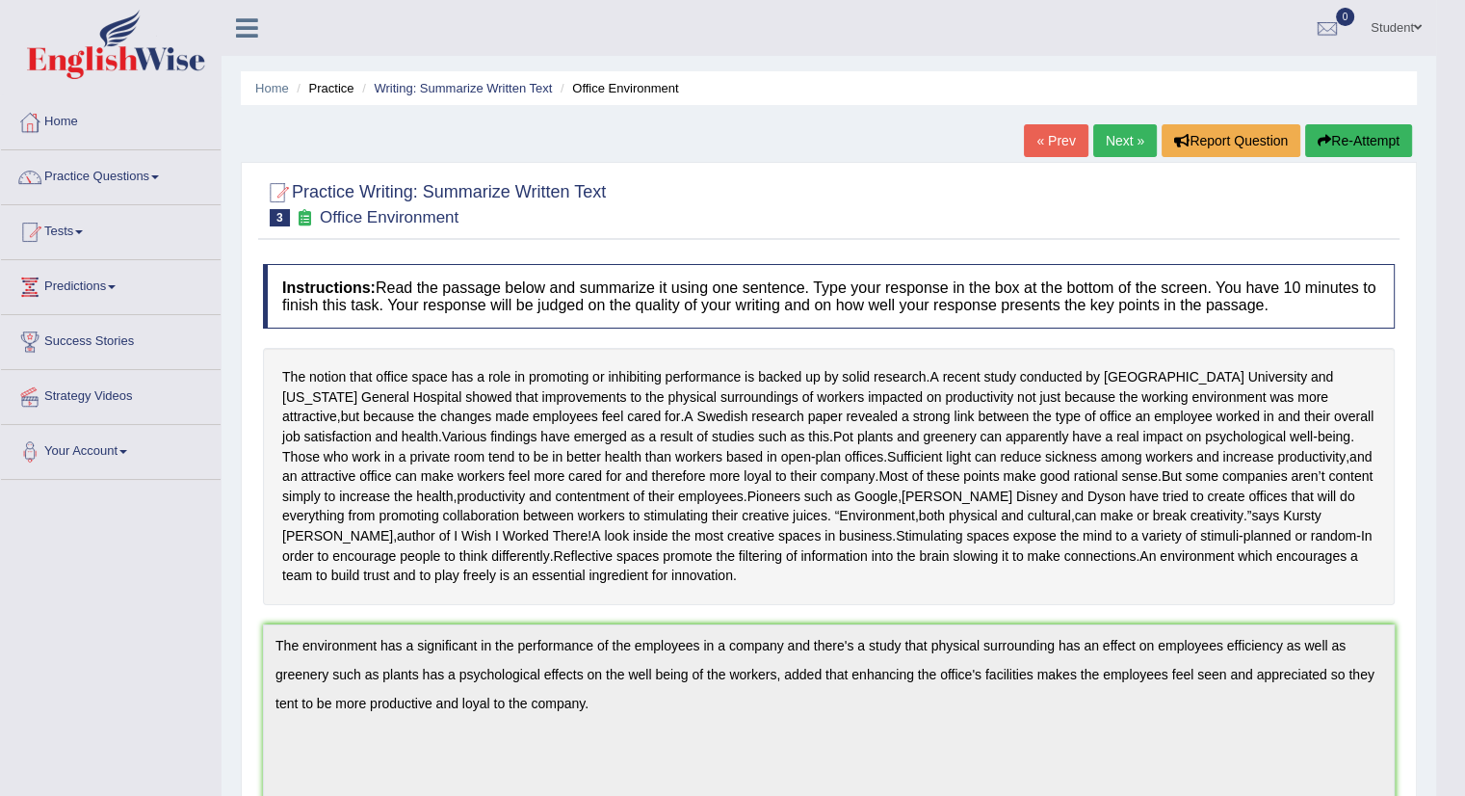
click at [1113, 133] on link "Next »" at bounding box center [1125, 140] width 64 height 33
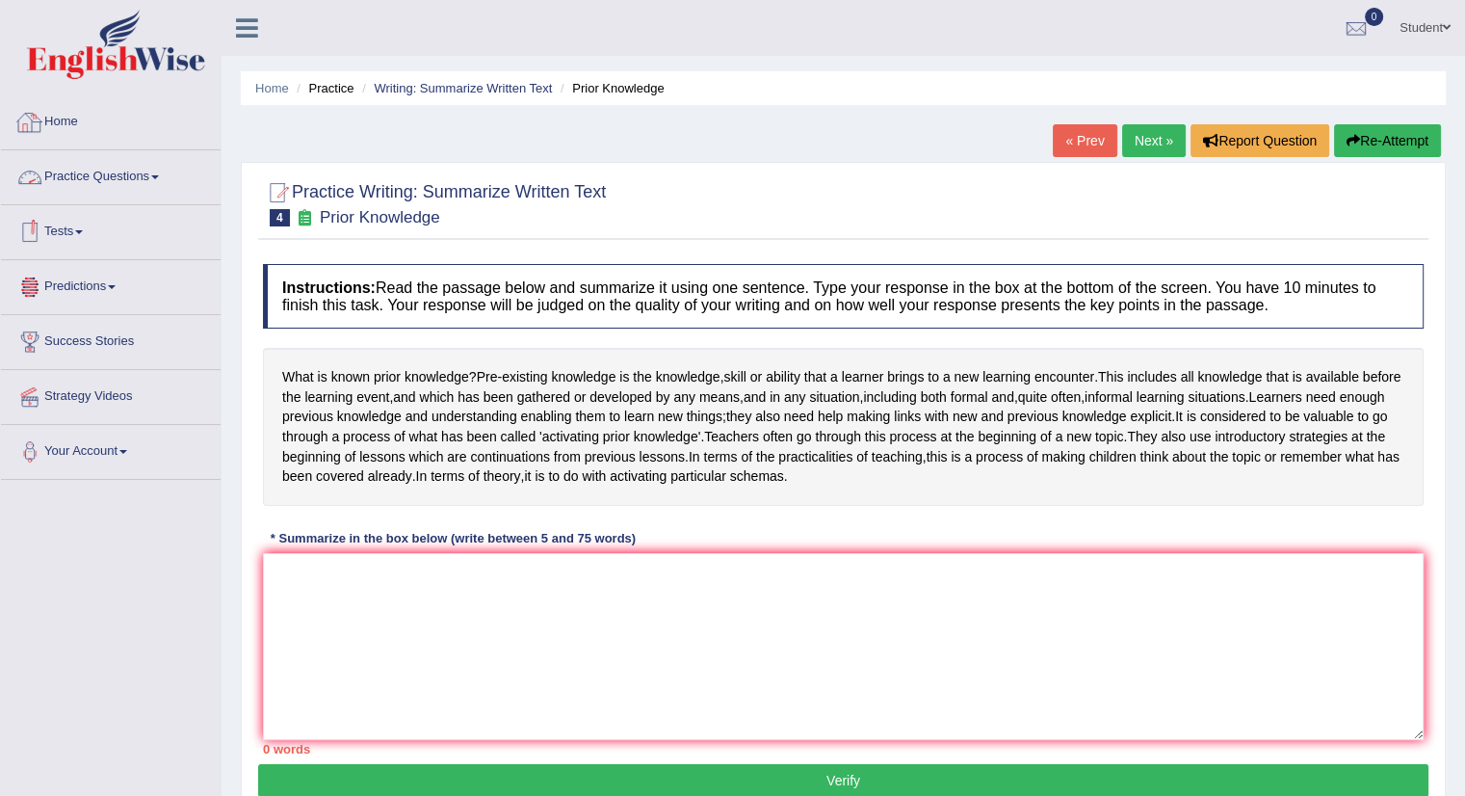
click at [54, 120] on link "Home" at bounding box center [111, 119] width 220 height 48
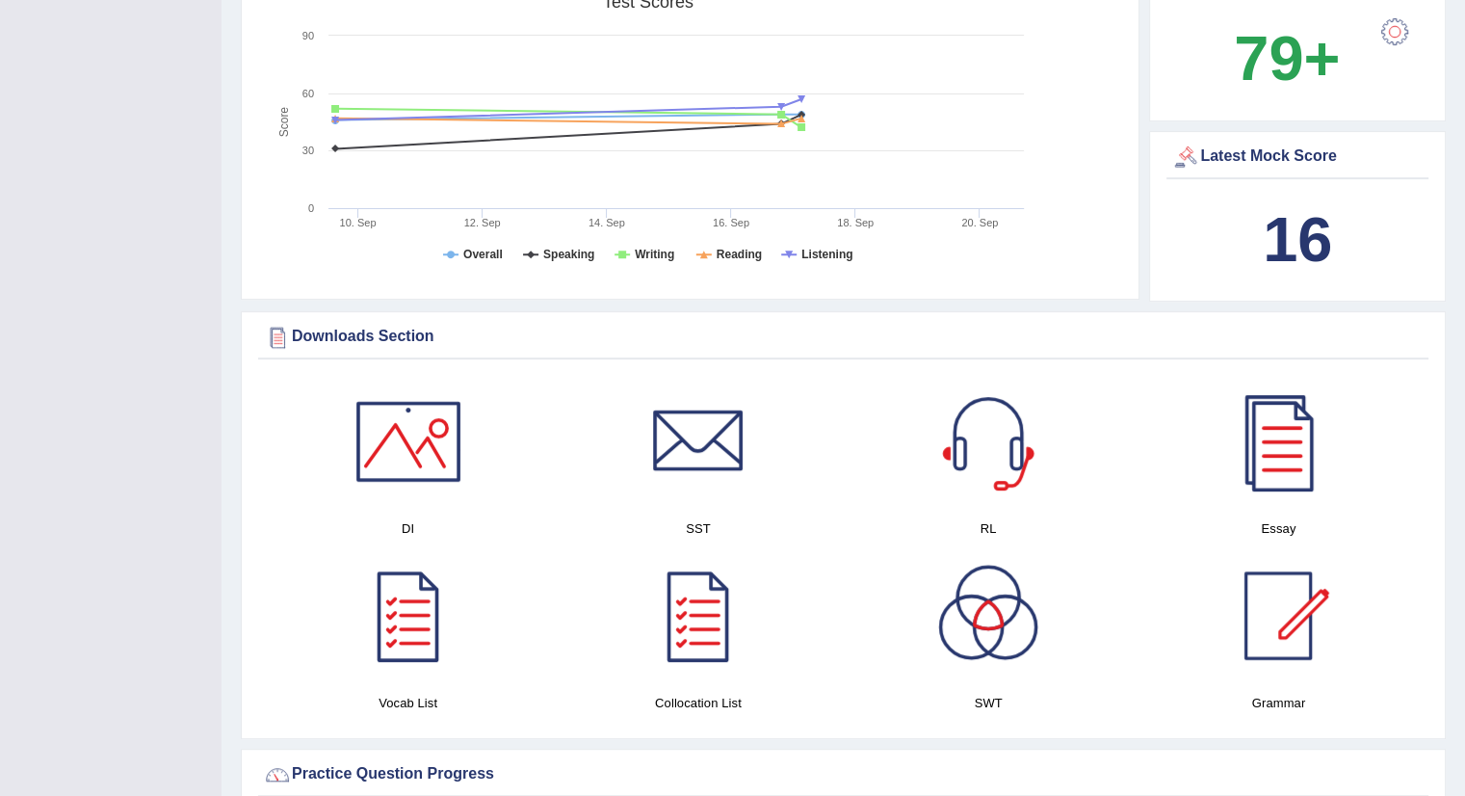
scroll to position [670, 0]
